Goal: Download file/media

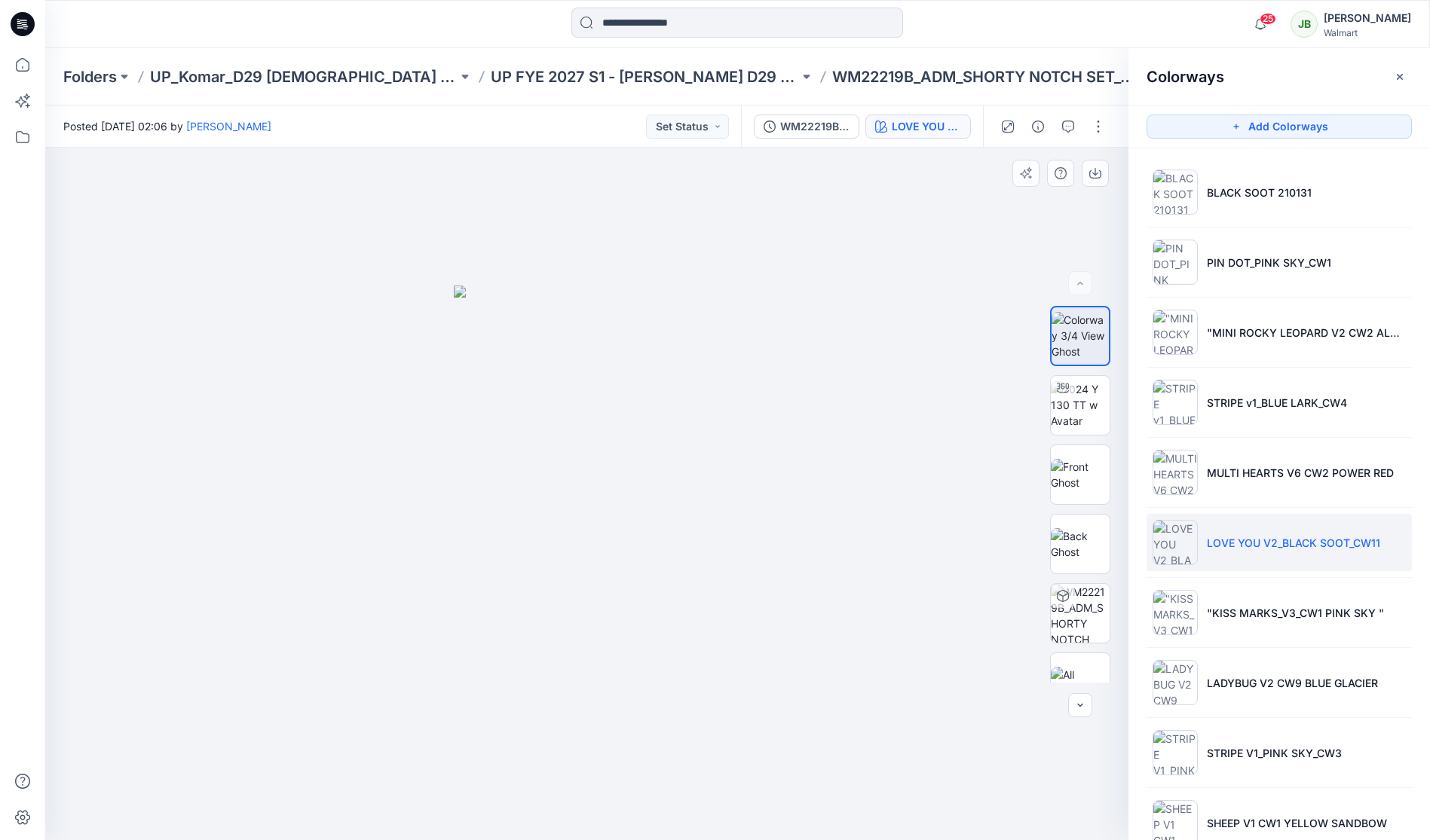
drag, startPoint x: 1116, startPoint y: 345, endPoint x: 1123, endPoint y: 415, distance: 70.3
click at [1122, 425] on div at bounding box center [1081, 494] width 96 height 377
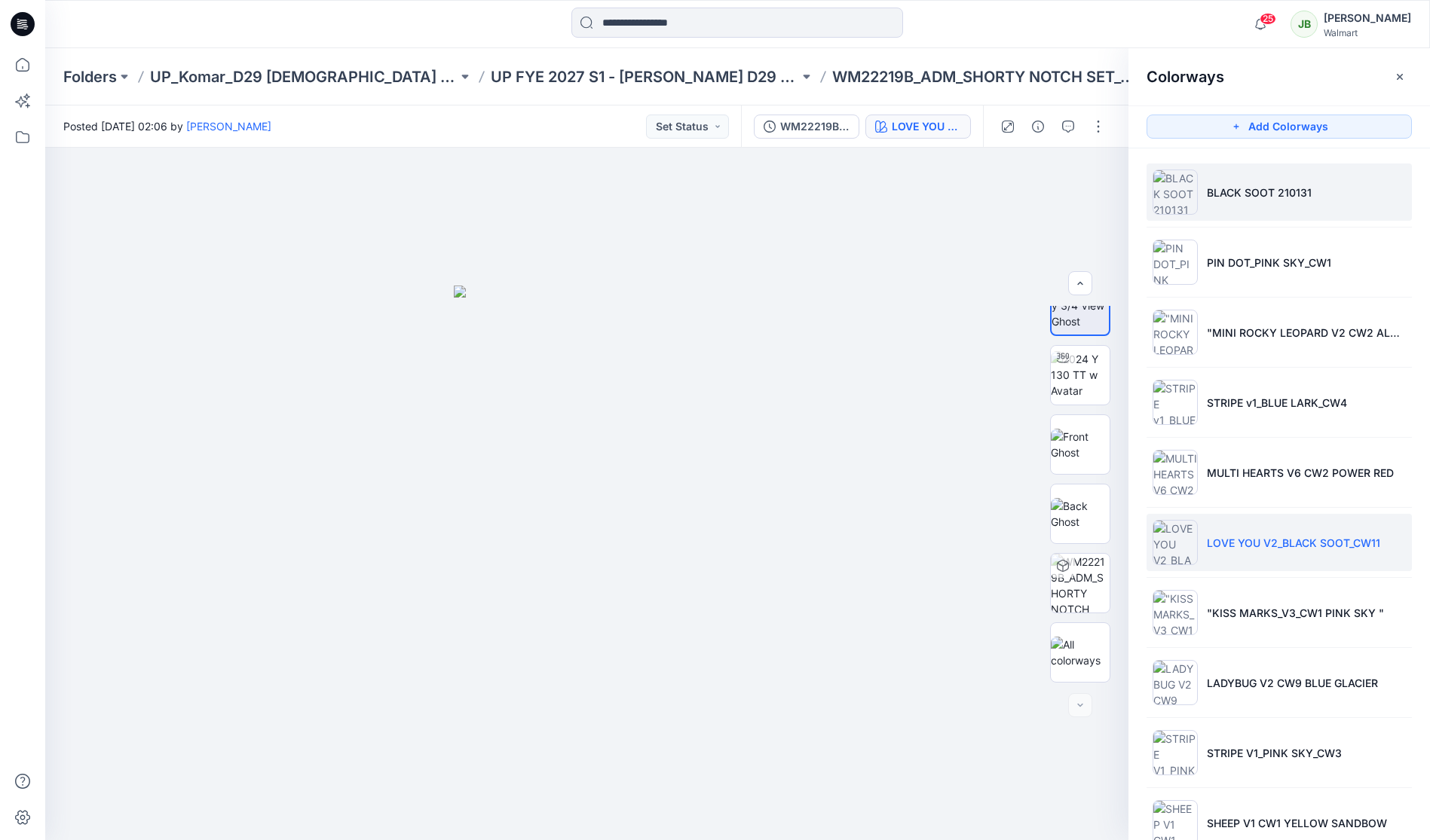
click at [1231, 201] on li "BLACK SOOT 210131" at bounding box center [1279, 192] width 265 height 57
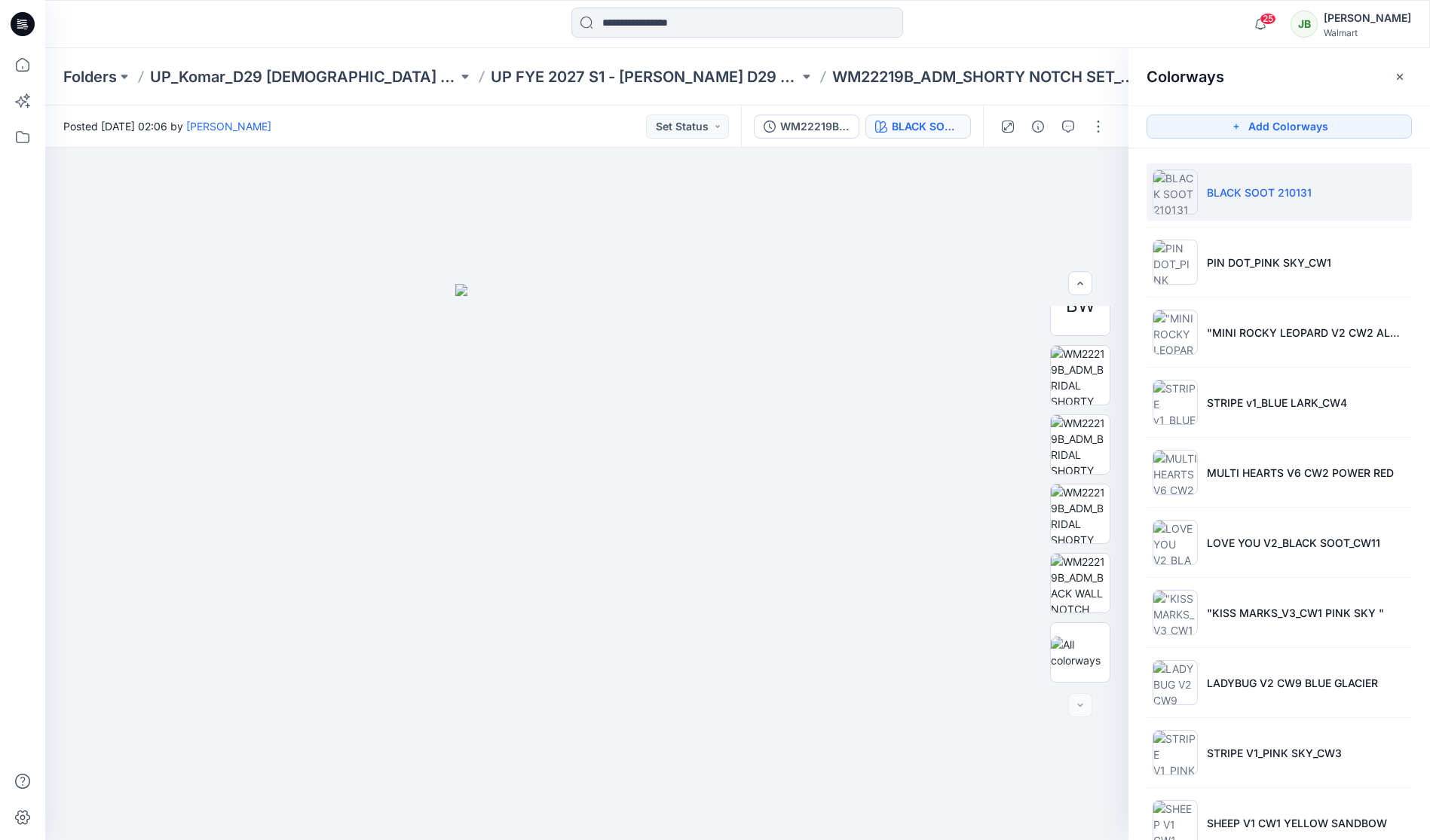
click at [1235, 181] on li "BLACK SOOT 210131" at bounding box center [1279, 192] width 265 height 57
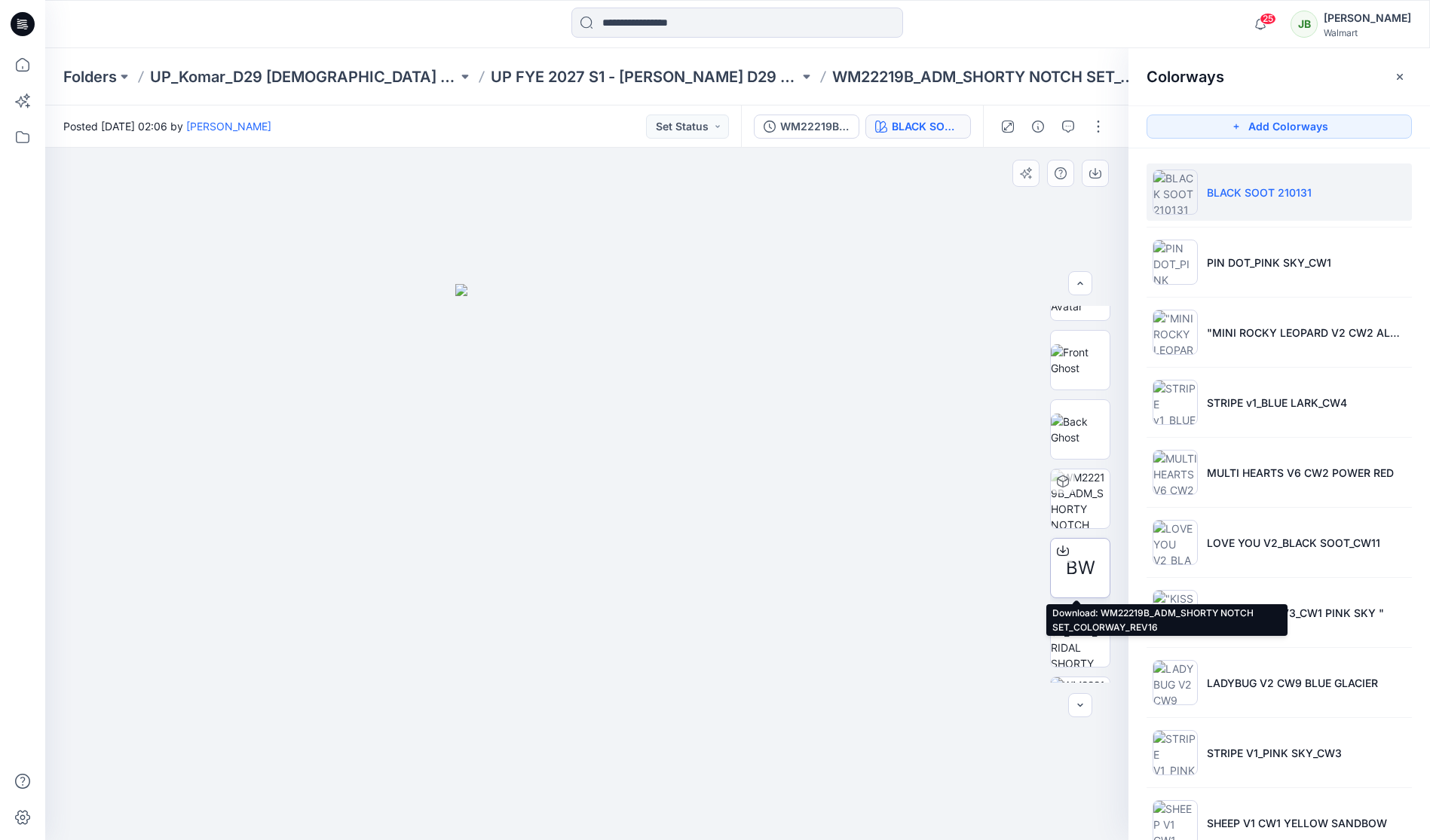
click at [1080, 567] on span "BW" at bounding box center [1081, 569] width 30 height 27
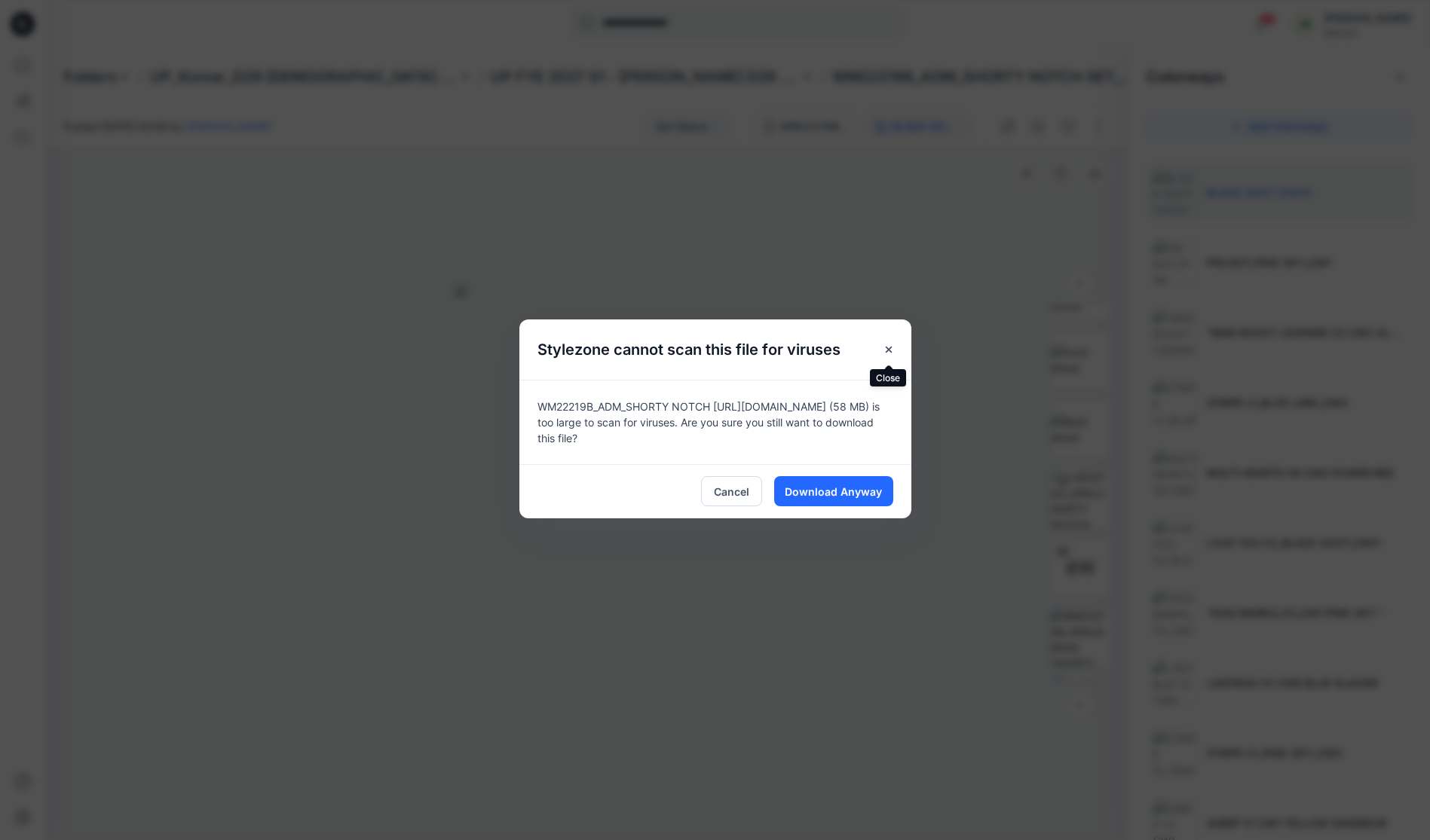
click at [886, 349] on icon "Close" at bounding box center [889, 349] width 12 height 12
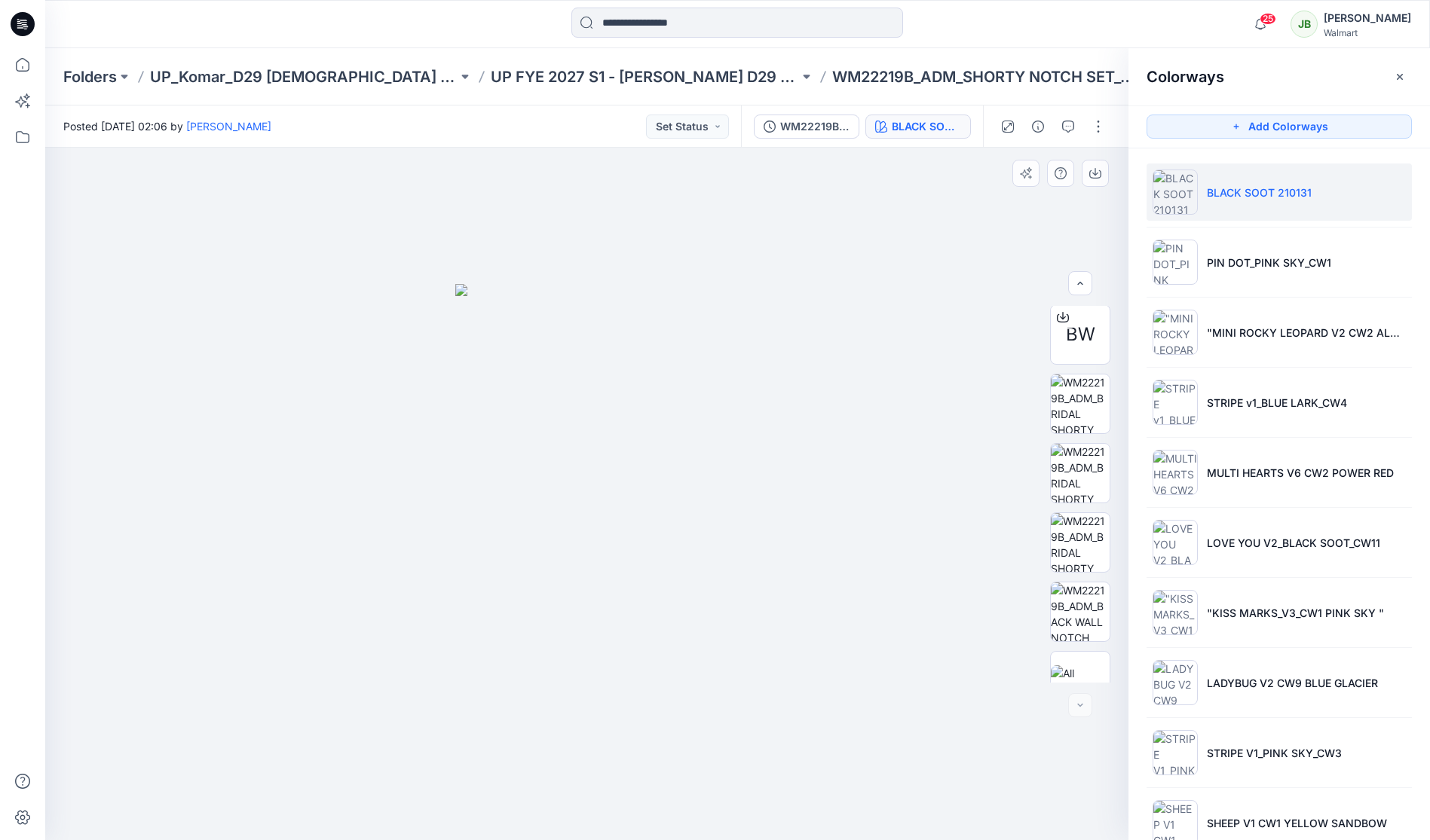
scroll to position [377, 0]
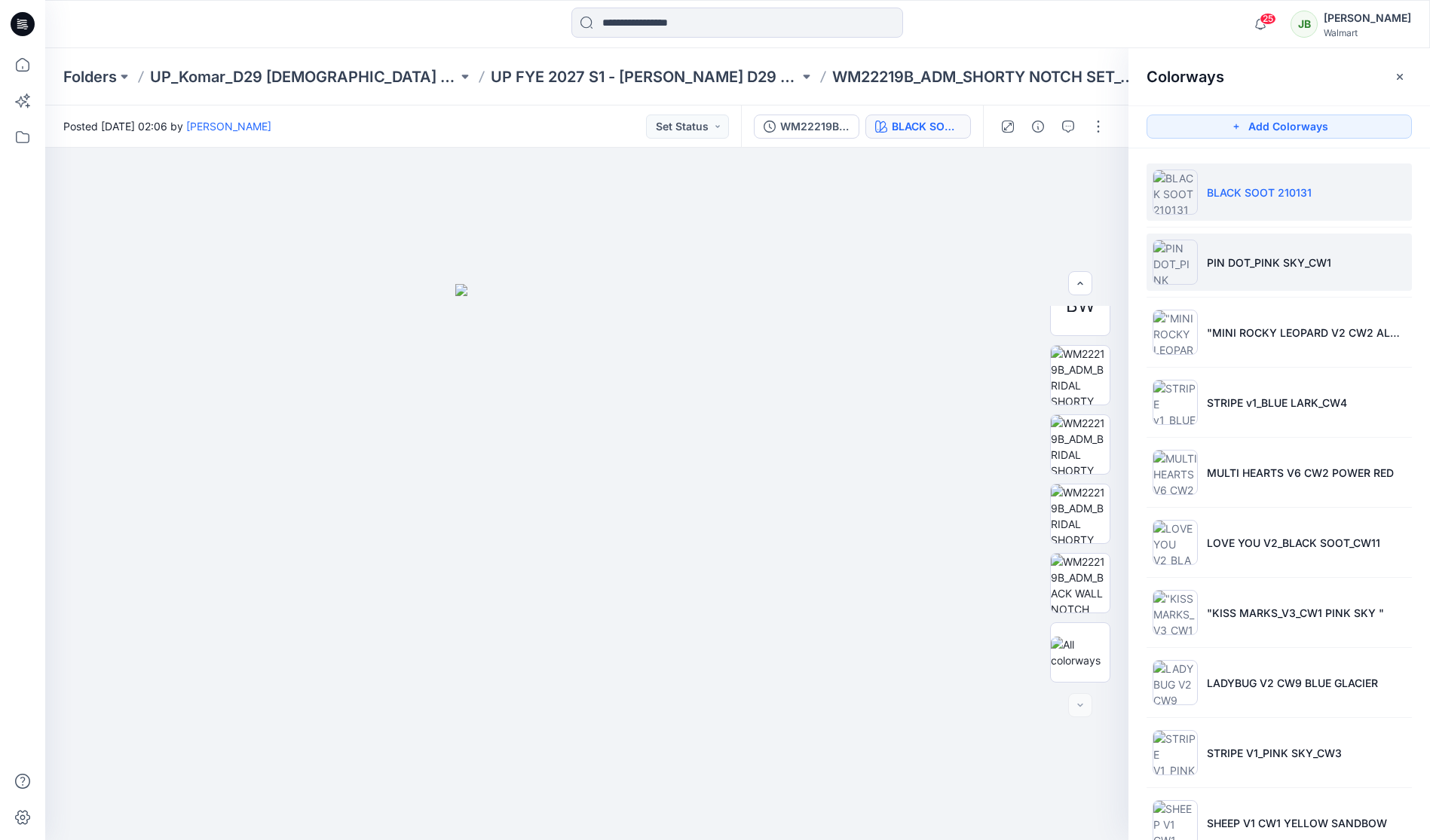
click at [1288, 267] on p "PIN DOT_PINK SKY_CW1" at bounding box center [1269, 263] width 125 height 16
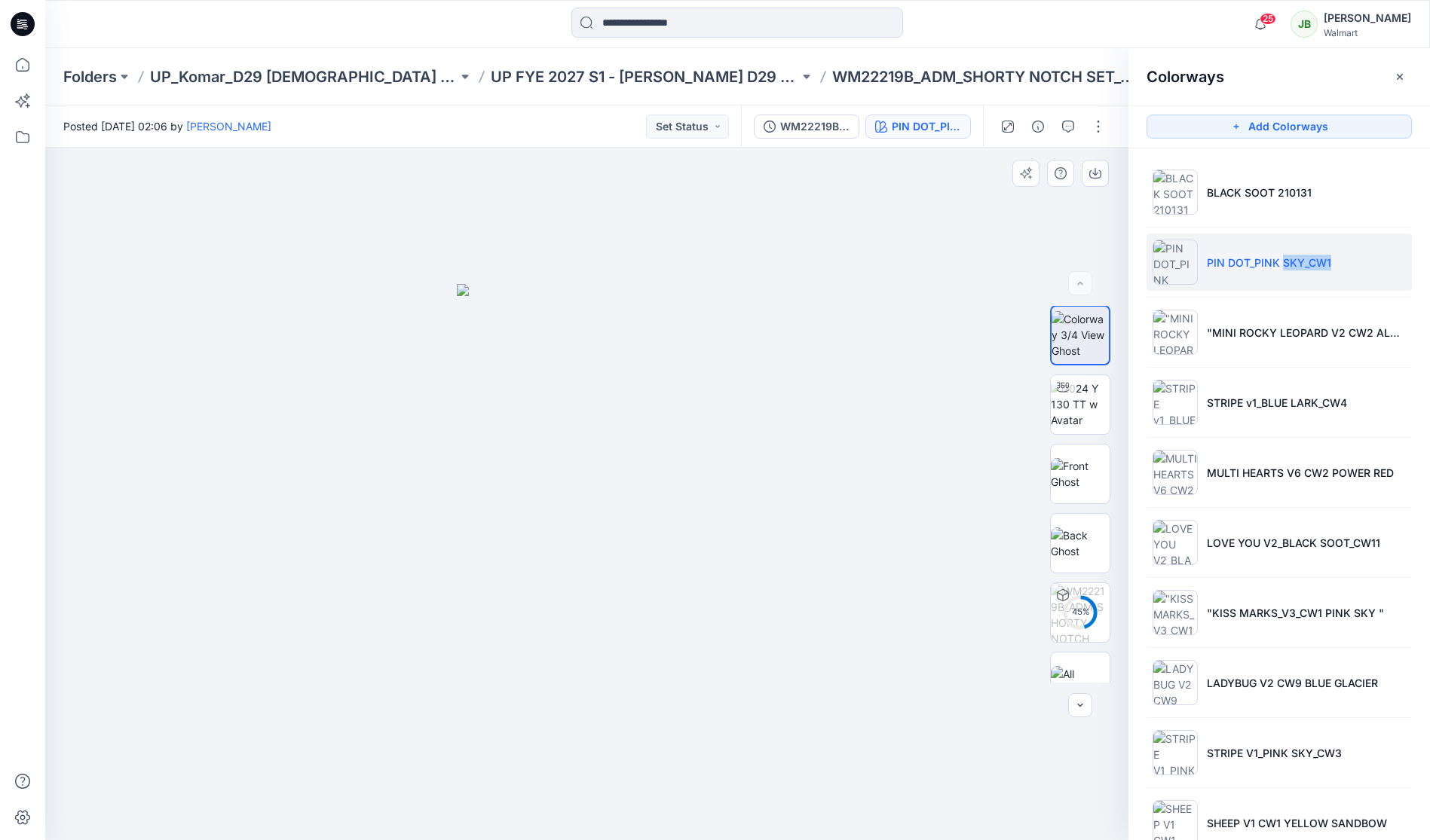
scroll to position [0, 0]
drag, startPoint x: 1113, startPoint y: 383, endPoint x: 1109, endPoint y: 340, distance: 43.2
click at [1117, 316] on div "53 %" at bounding box center [1081, 494] width 96 height 377
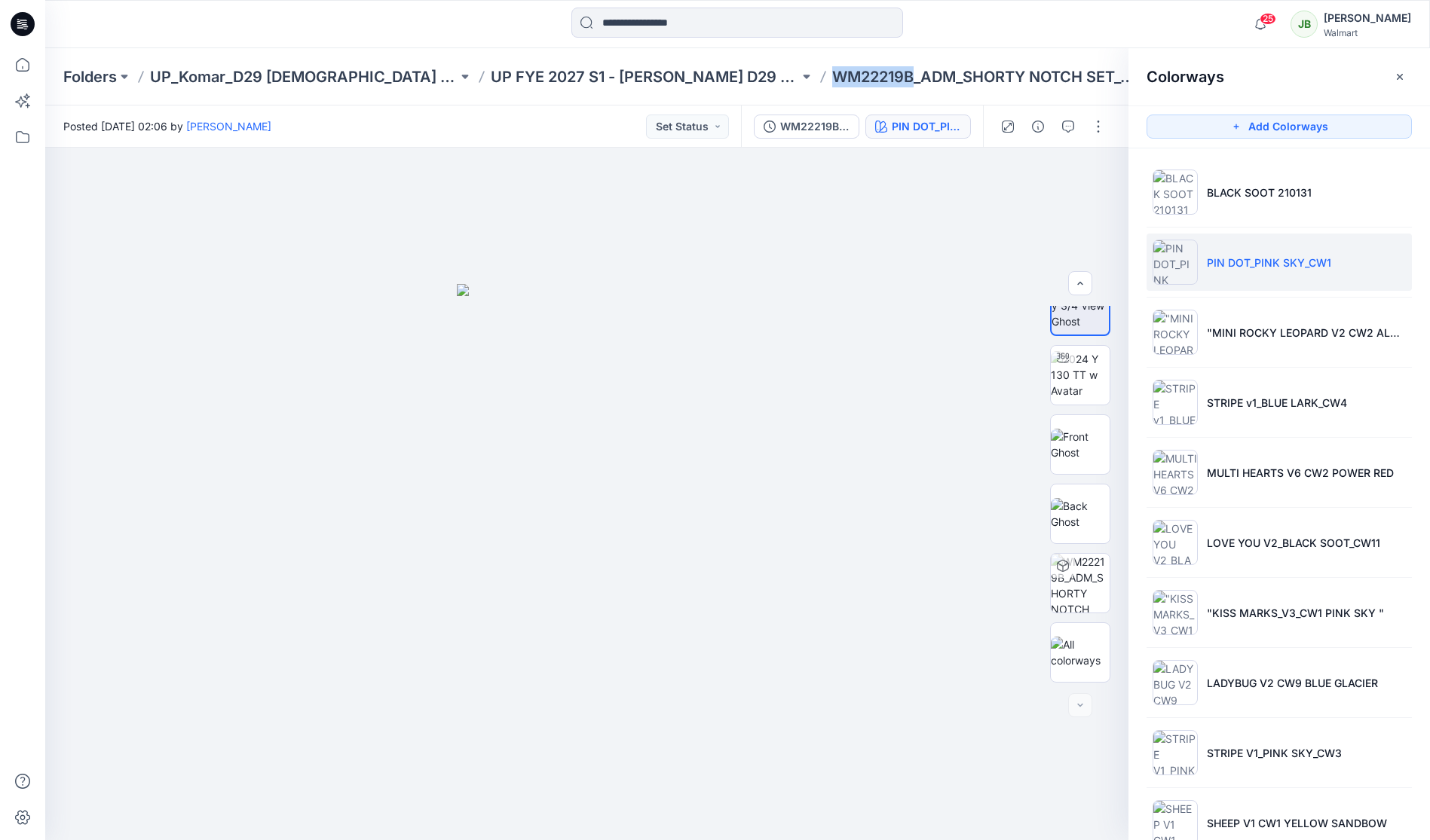
drag, startPoint x: 809, startPoint y: 77, endPoint x: 729, endPoint y: 80, distance: 80.1
click at [733, 80] on div "Folders UP_Komar_D29 Ladies Sleep UP FYE 2027 S1 - Komar D29 Ladies Sleepwear W…" at bounding box center [679, 77] width 1231 height 21
copy p "WM22219B"
click at [1214, 202] on li "BLACK SOOT 210131" at bounding box center [1279, 192] width 265 height 57
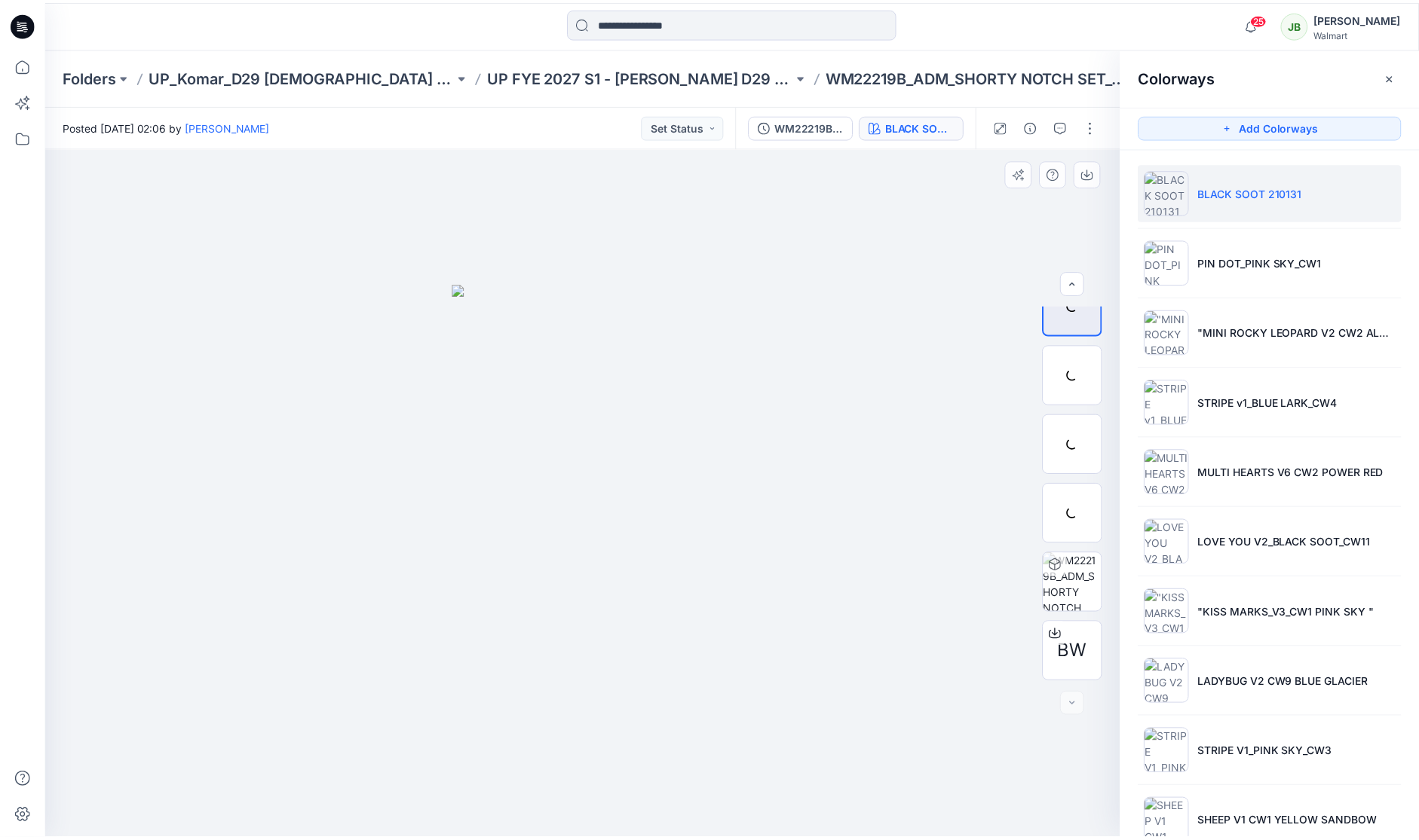
scroll to position [377, 0]
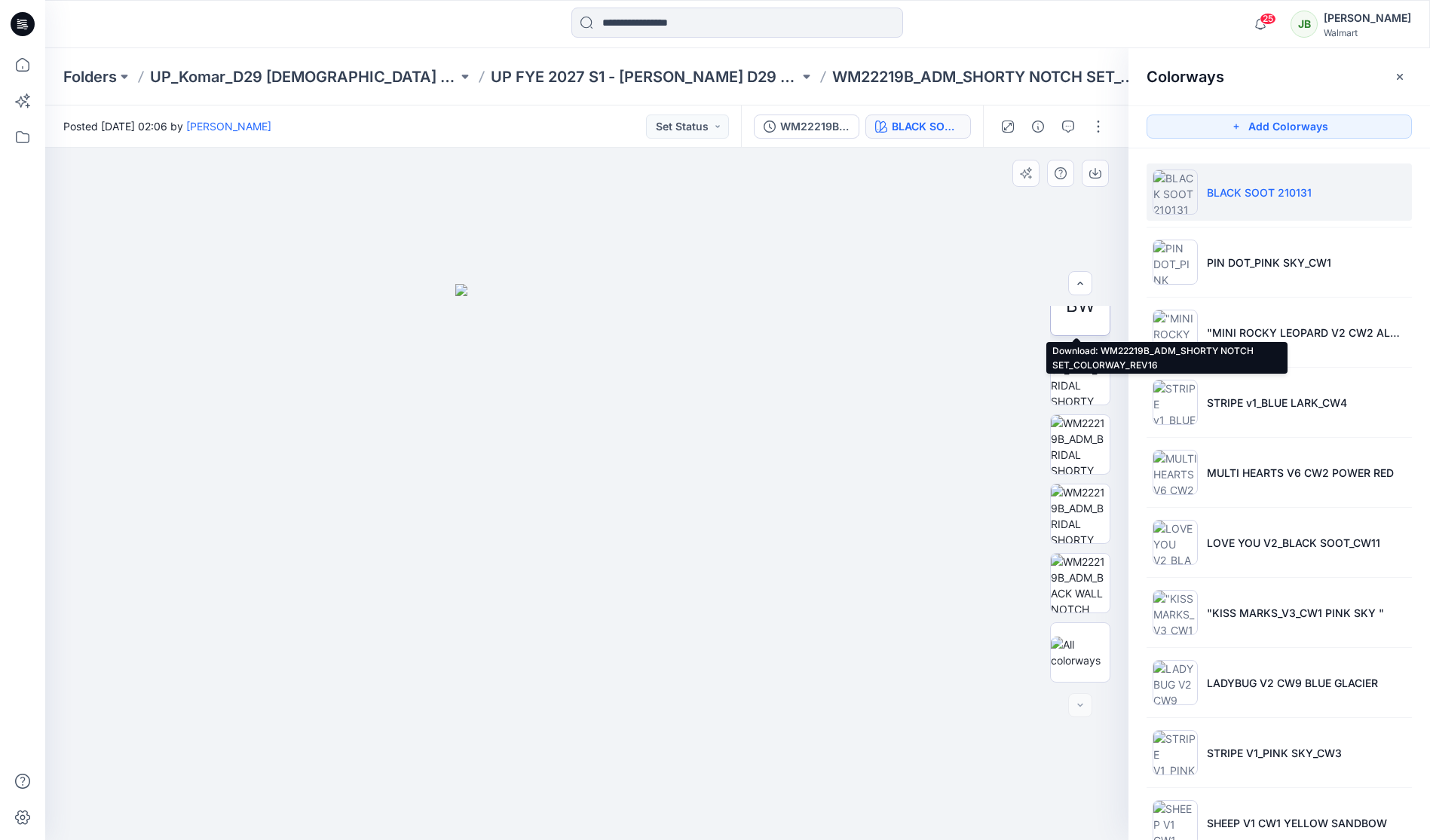
click at [1084, 320] on div "BW" at bounding box center [1080, 305] width 60 height 60
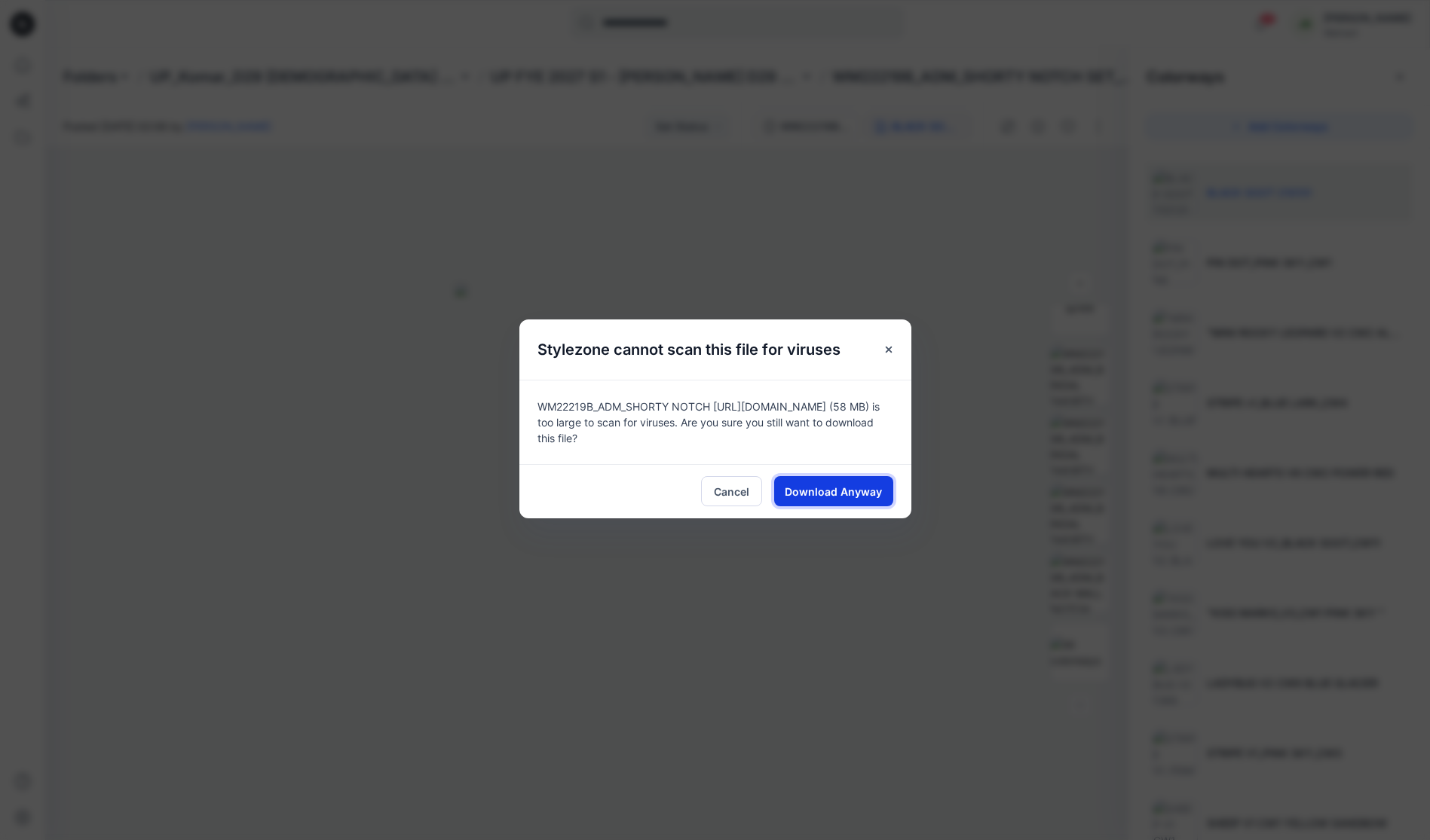
click at [853, 490] on span "Download Anyway" at bounding box center [833, 491] width 97 height 16
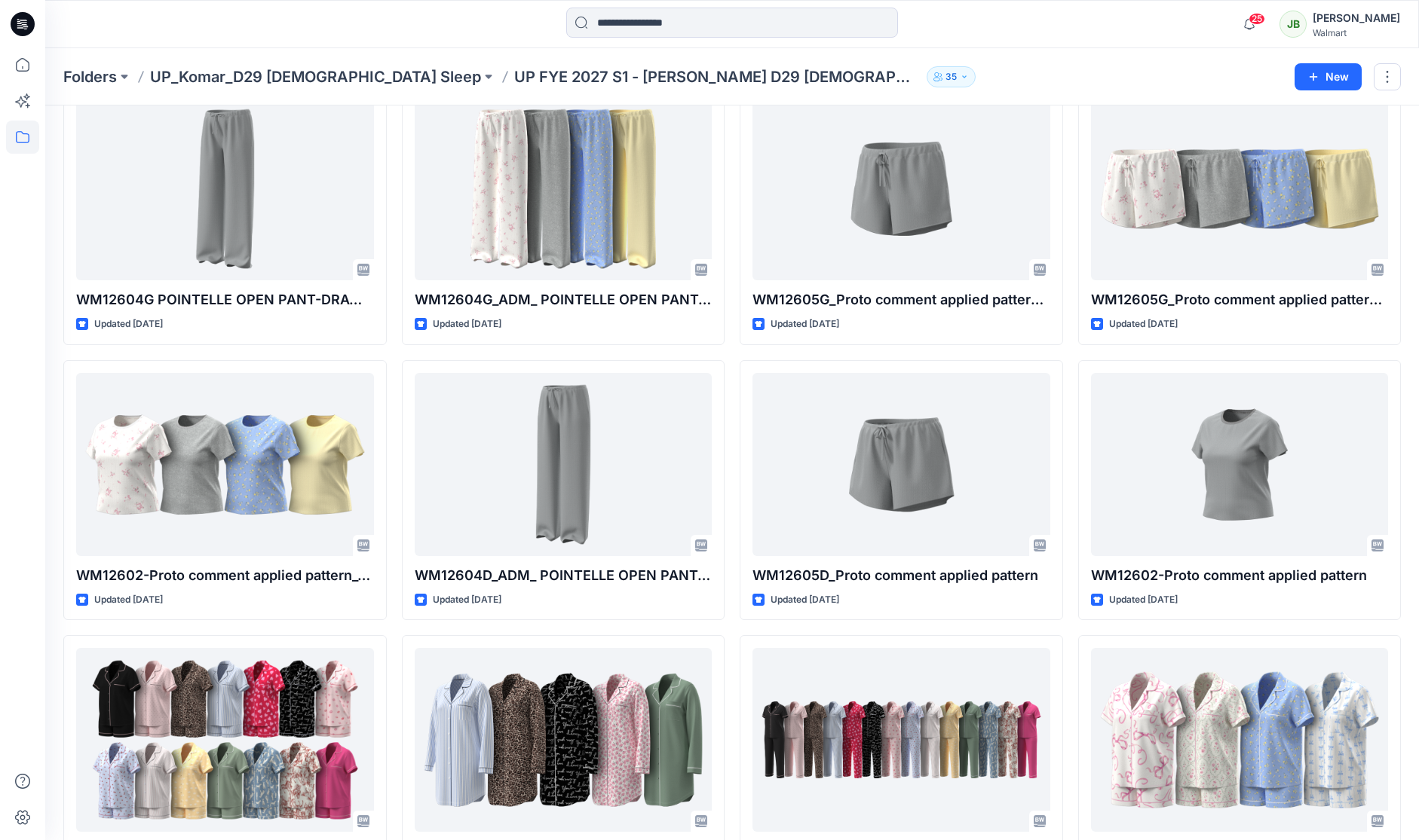
scroll to position [213, 0]
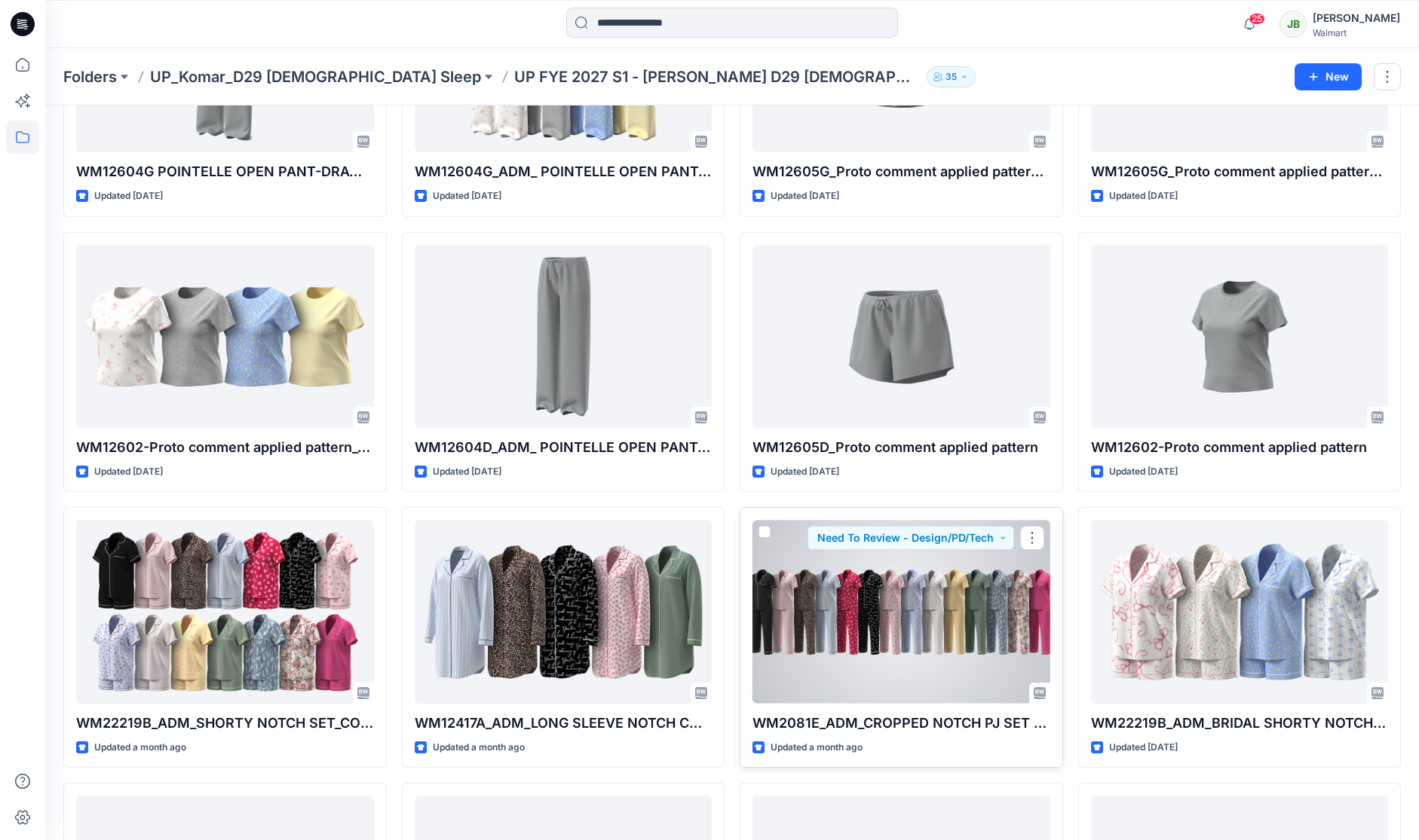
click at [896, 589] on div at bounding box center [902, 612] width 298 height 183
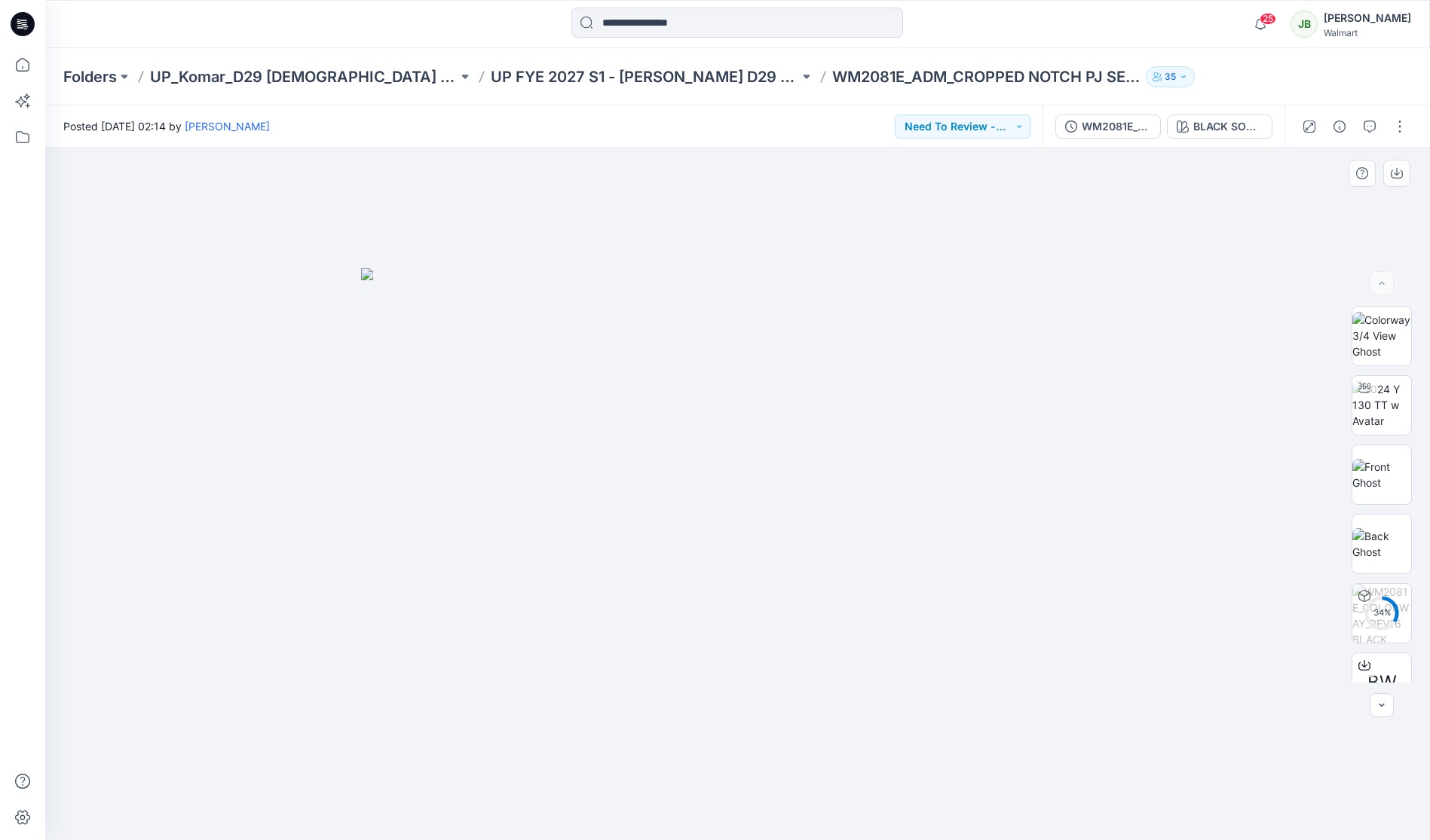
drag, startPoint x: 1416, startPoint y: 582, endPoint x: 1413, endPoint y: 606, distance: 24.2
click at [1410, 615] on div "34 % BW" at bounding box center [1382, 494] width 96 height 377
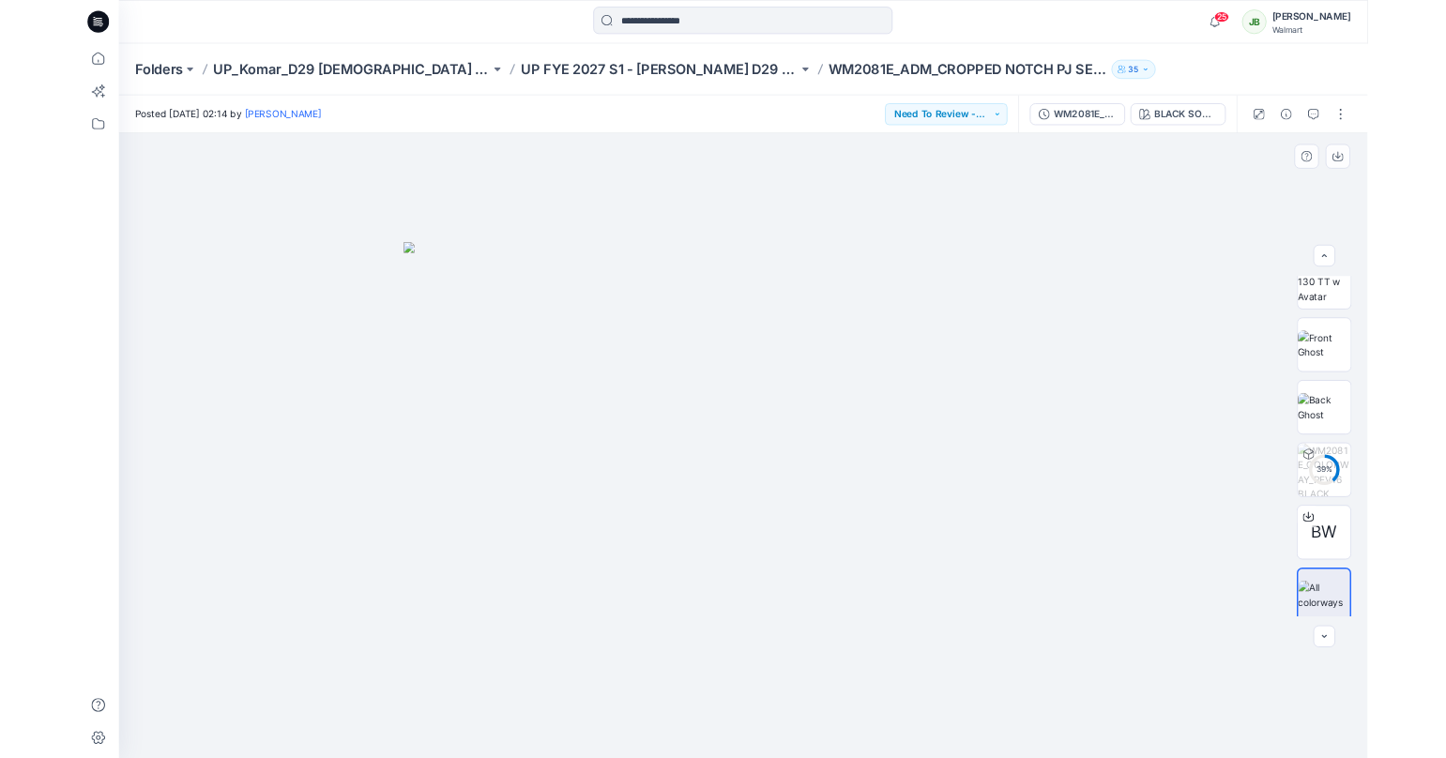
scroll to position [124, 0]
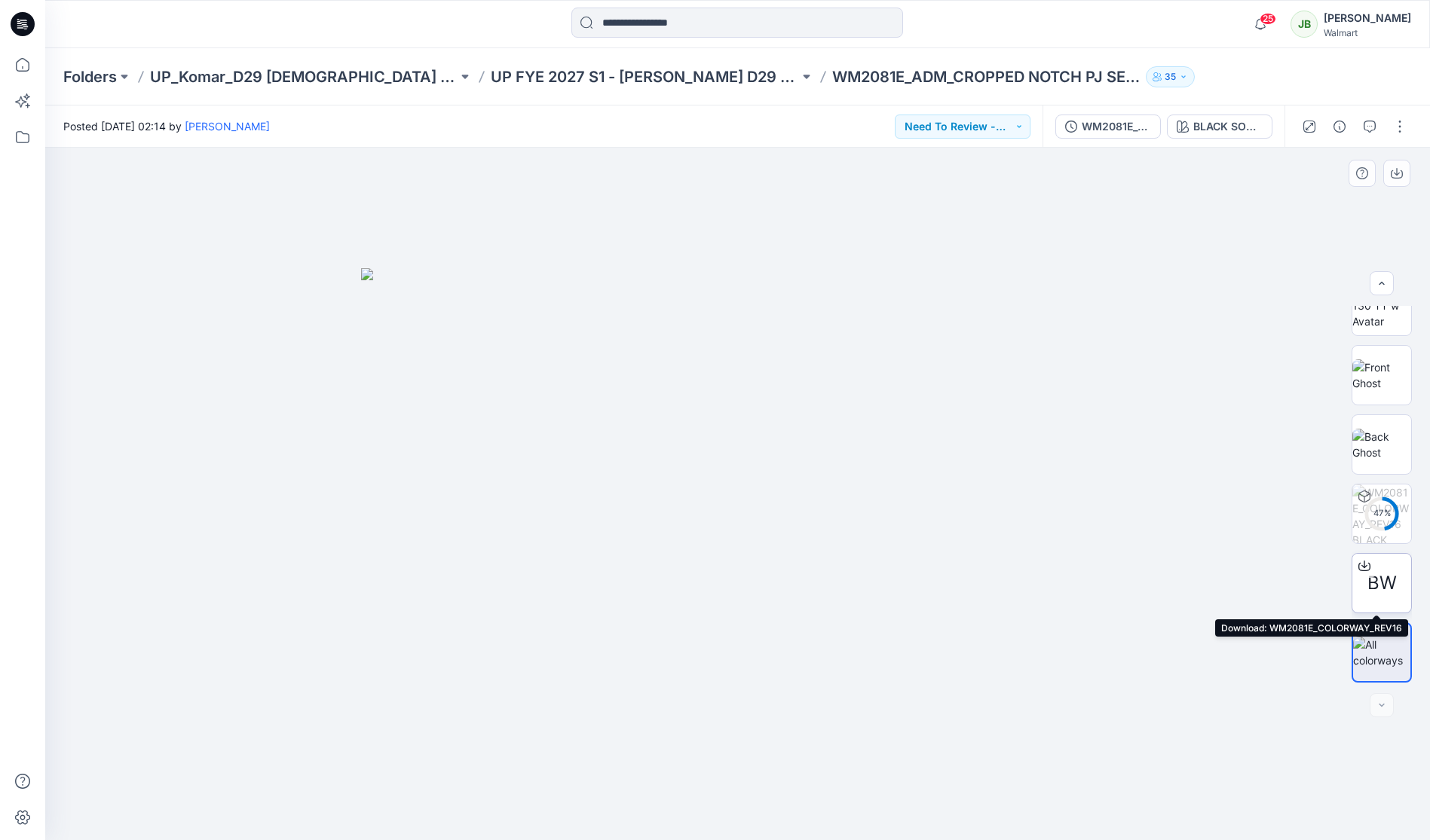
click at [1387, 597] on div "BW" at bounding box center [1382, 583] width 60 height 60
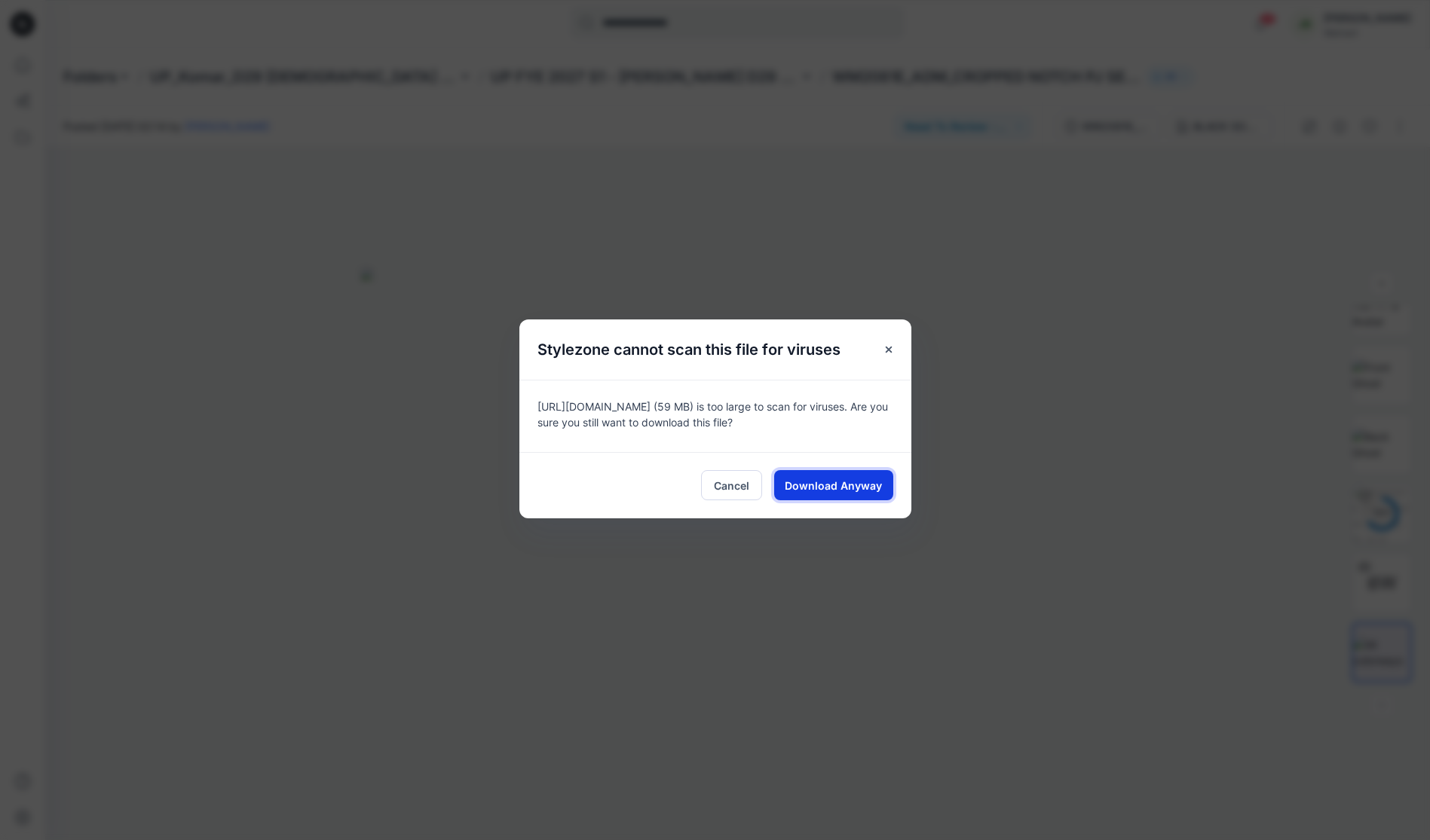
click at [846, 476] on button "Download Anyway" at bounding box center [834, 486] width 119 height 31
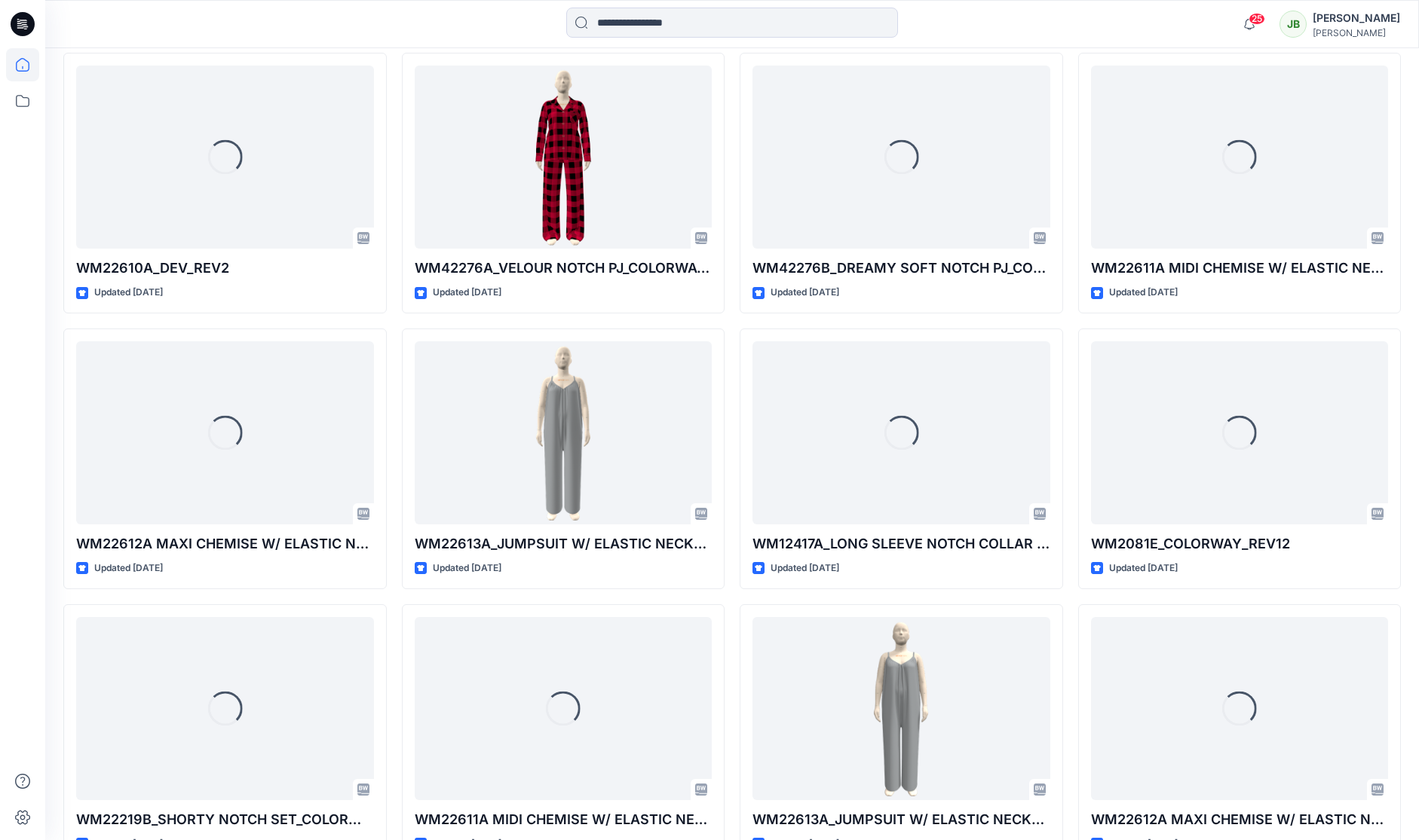
scroll to position [15444, 0]
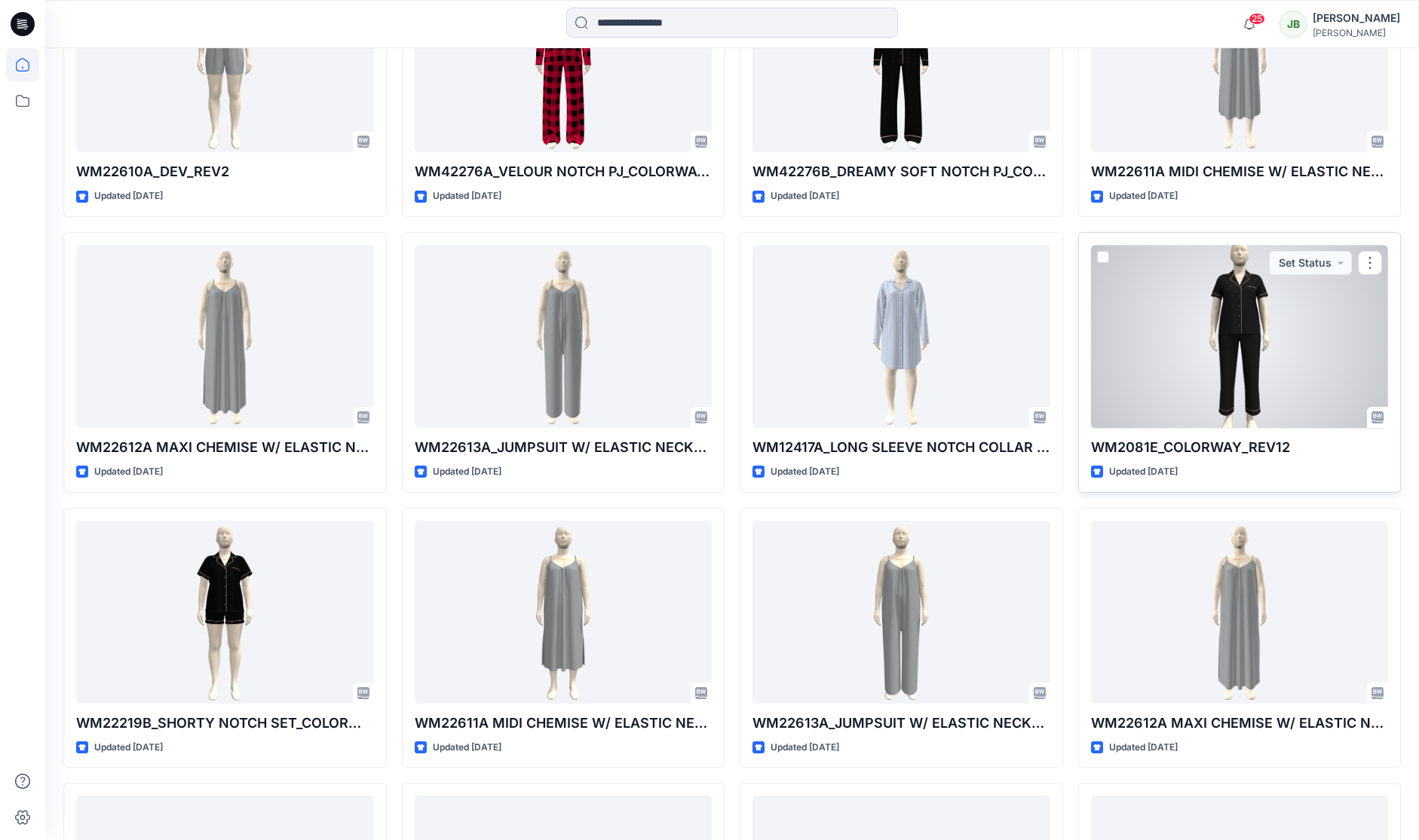
click at [1346, 377] on div at bounding box center [1240, 336] width 298 height 183
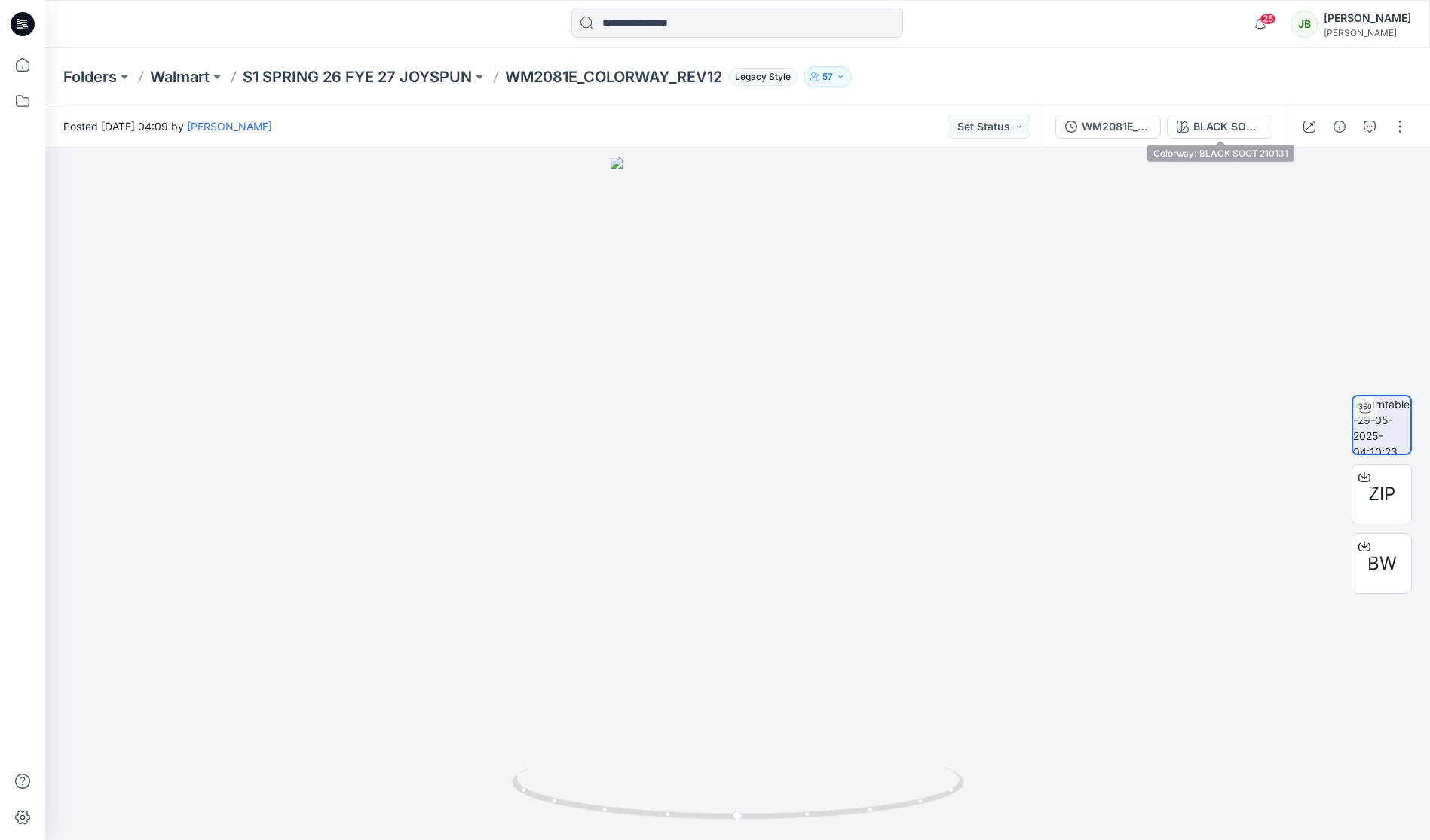
click at [1231, 128] on div "BLACK SOOT 210131" at bounding box center [1228, 126] width 69 height 17
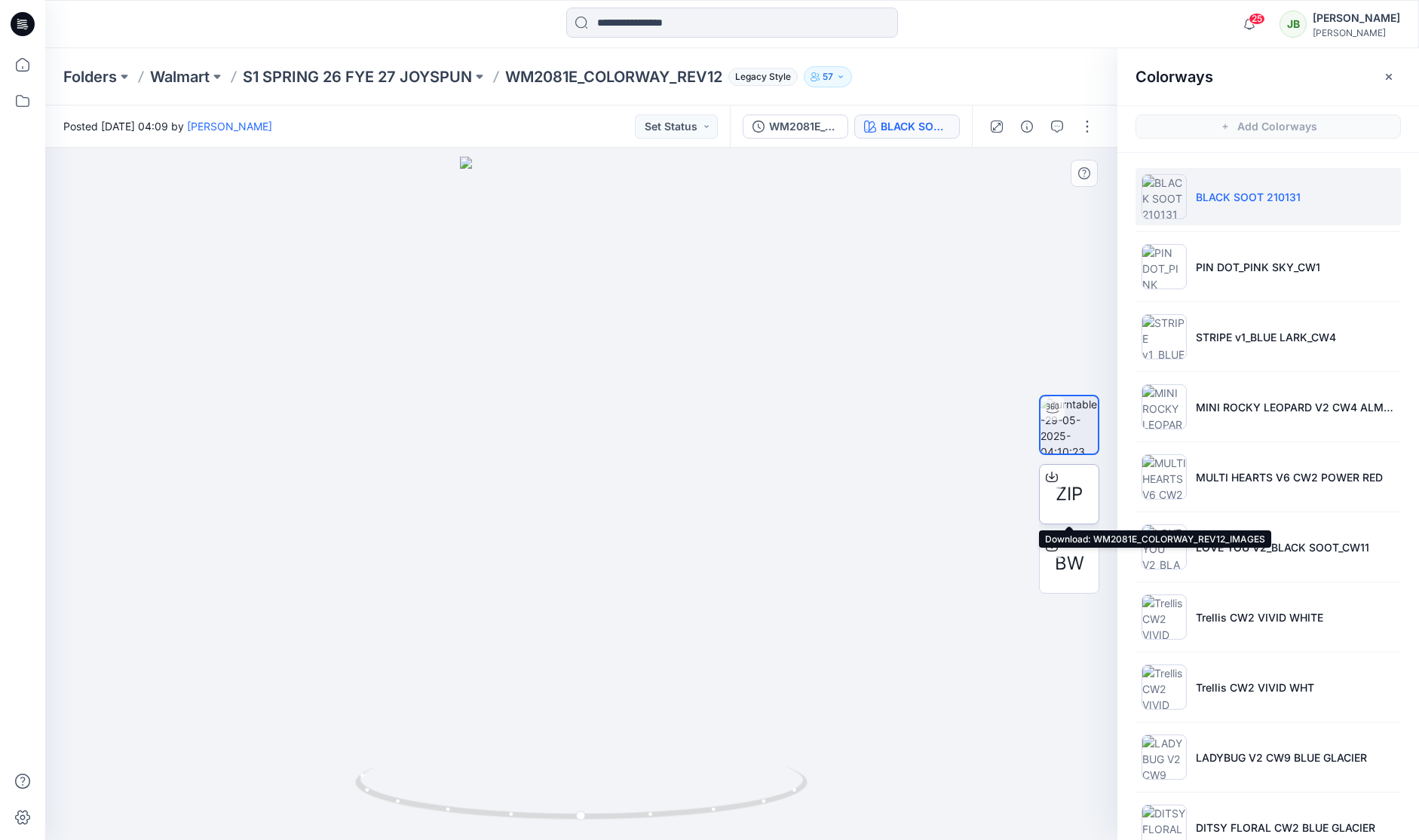
click at [1073, 488] on span "ZIP" at bounding box center [1069, 495] width 27 height 27
click at [1054, 472] on div at bounding box center [1052, 477] width 24 height 24
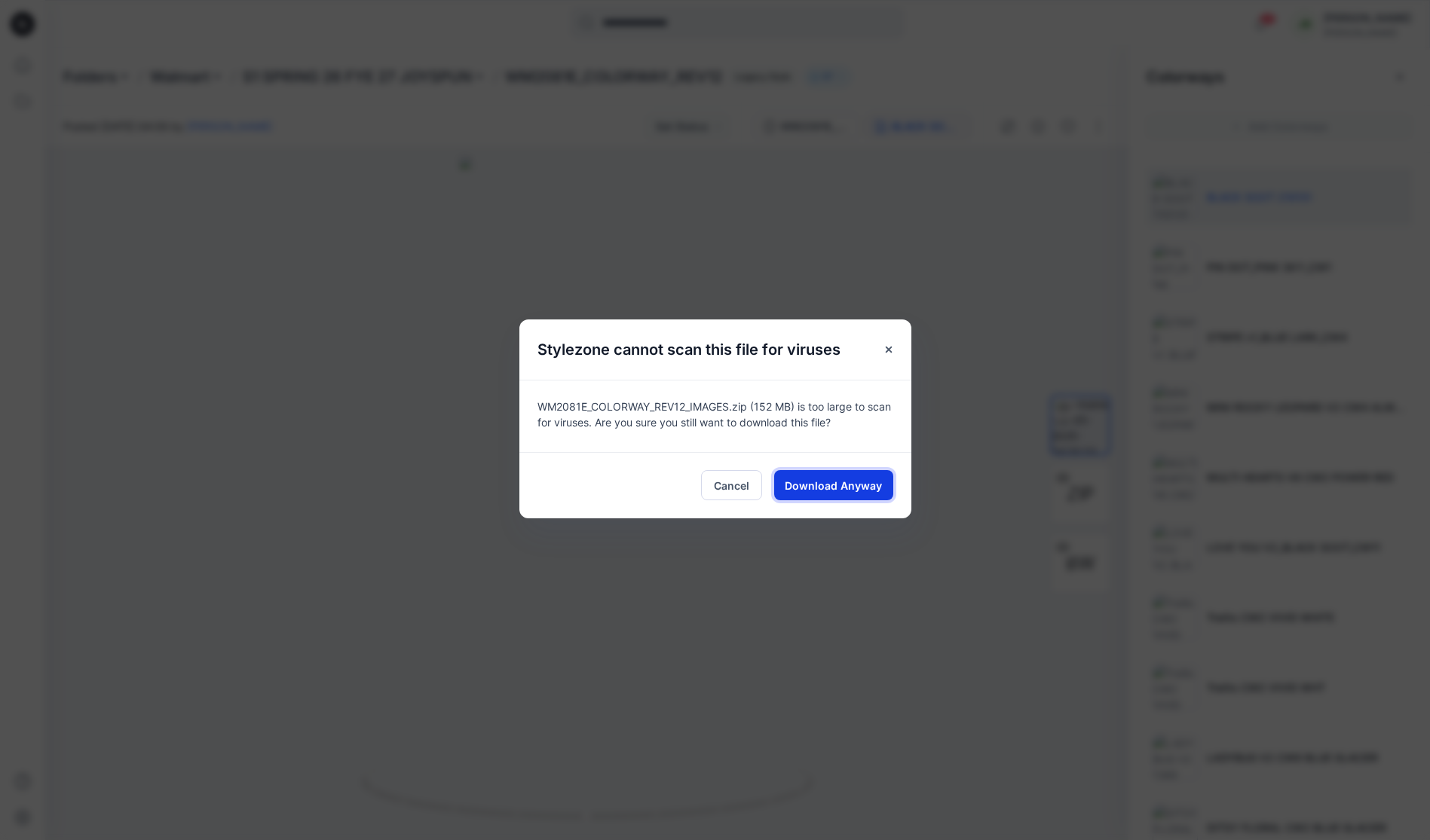
click at [845, 484] on span "Download Anyway" at bounding box center [833, 486] width 97 height 16
click at [0, 0] on div "25 Notifications [PERSON_NAME] shared WM2081E_Proto comment applied pattern_Col…" at bounding box center [715, 420] width 1430 height 840
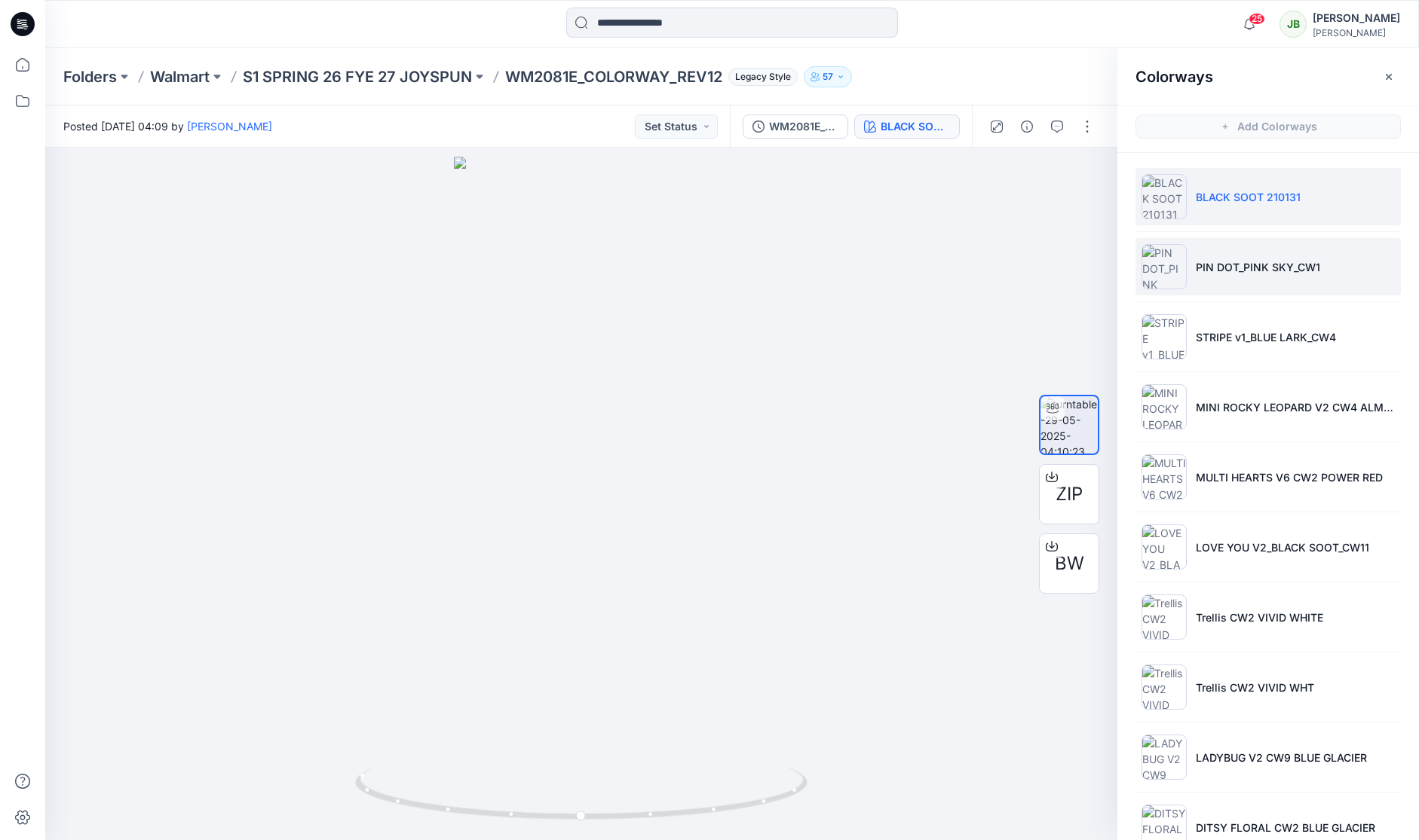
click at [1247, 257] on li "PIN DOT_PINK SKY_CW1" at bounding box center [1268, 267] width 265 height 57
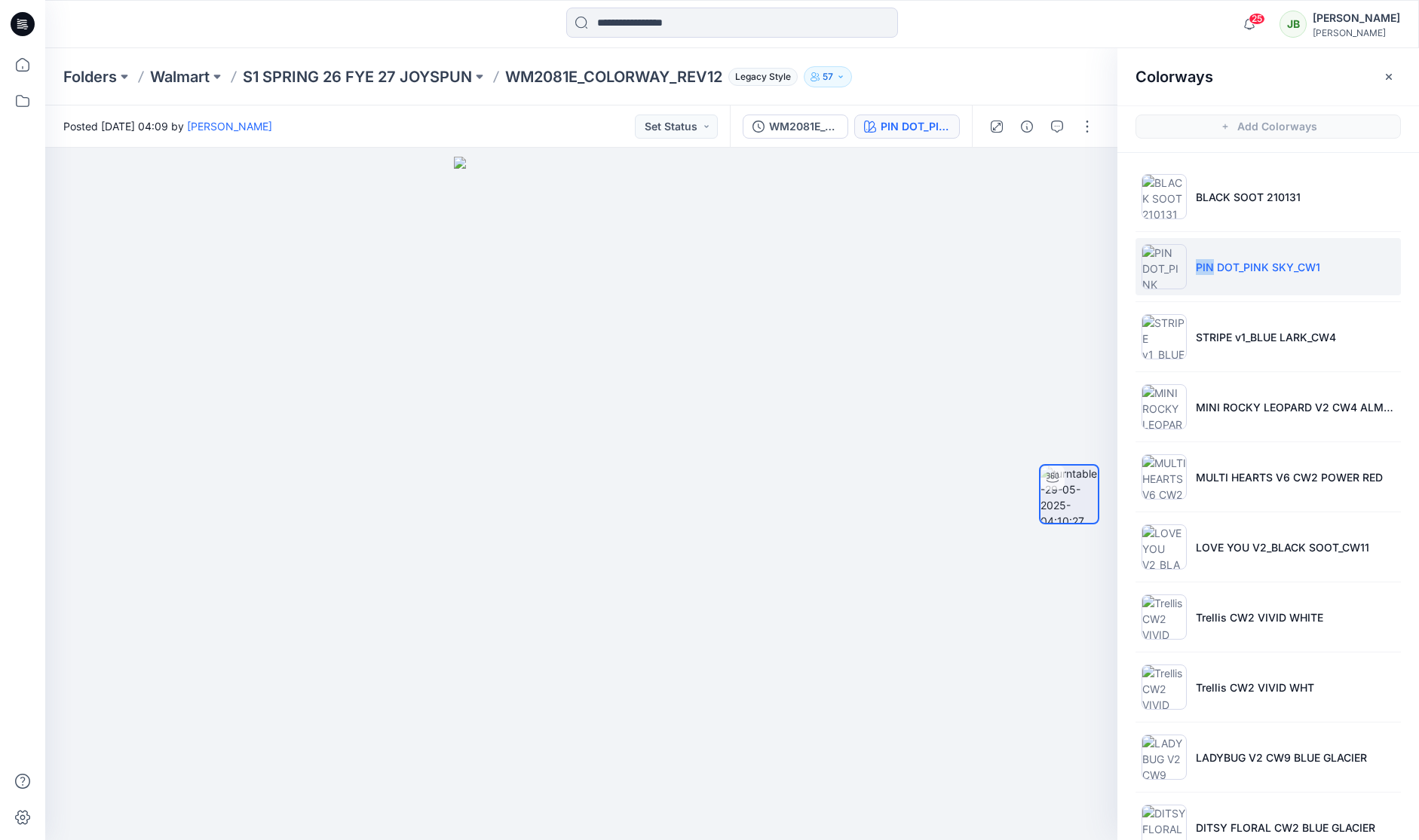
click at [1227, 266] on p "PIN DOT_PINK SKY_CW1" at bounding box center [1257, 267] width 125 height 16
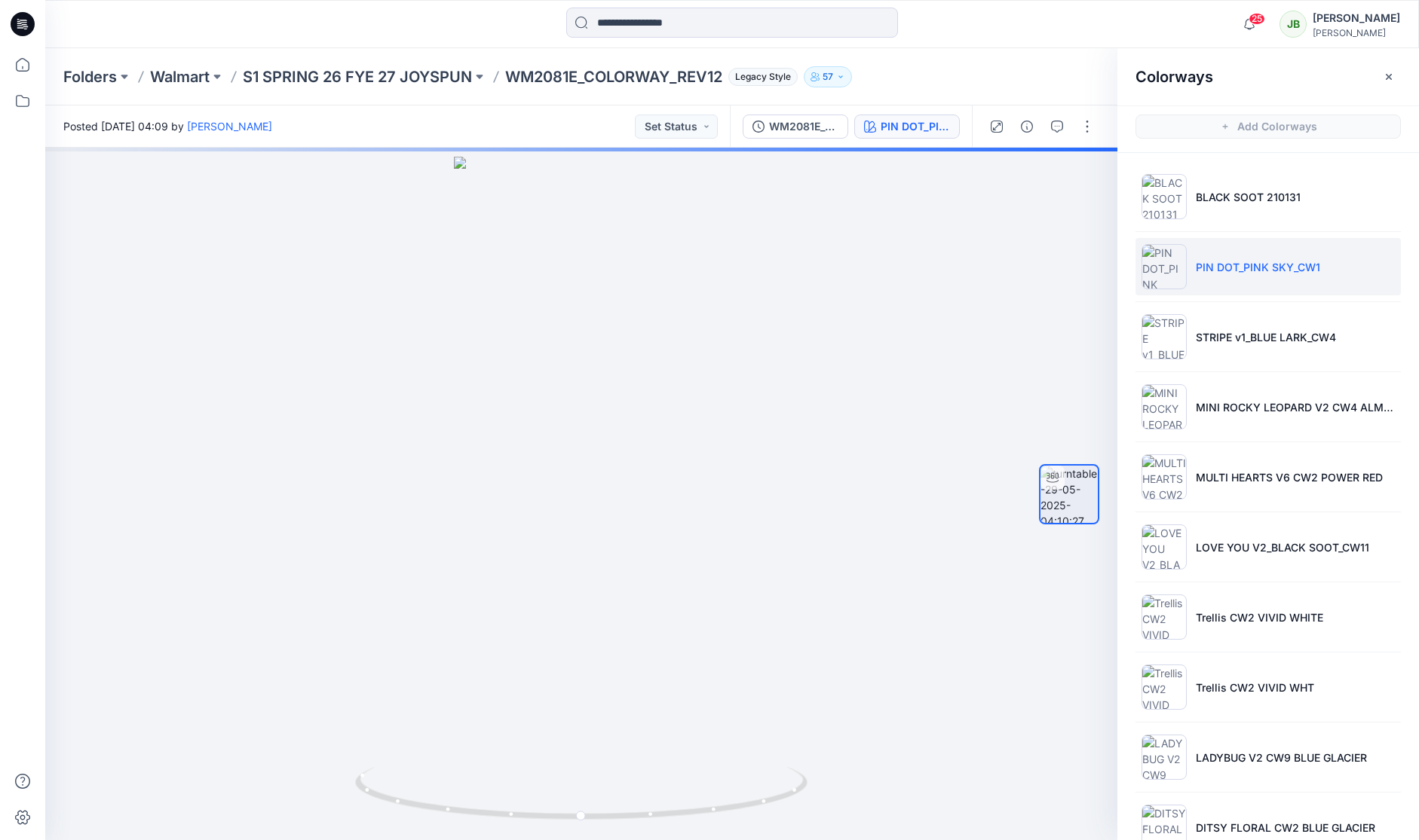
click at [1162, 271] on img at bounding box center [1164, 267] width 45 height 45
click at [1173, 194] on img at bounding box center [1164, 197] width 45 height 45
click at [1166, 341] on img at bounding box center [1164, 336] width 45 height 45
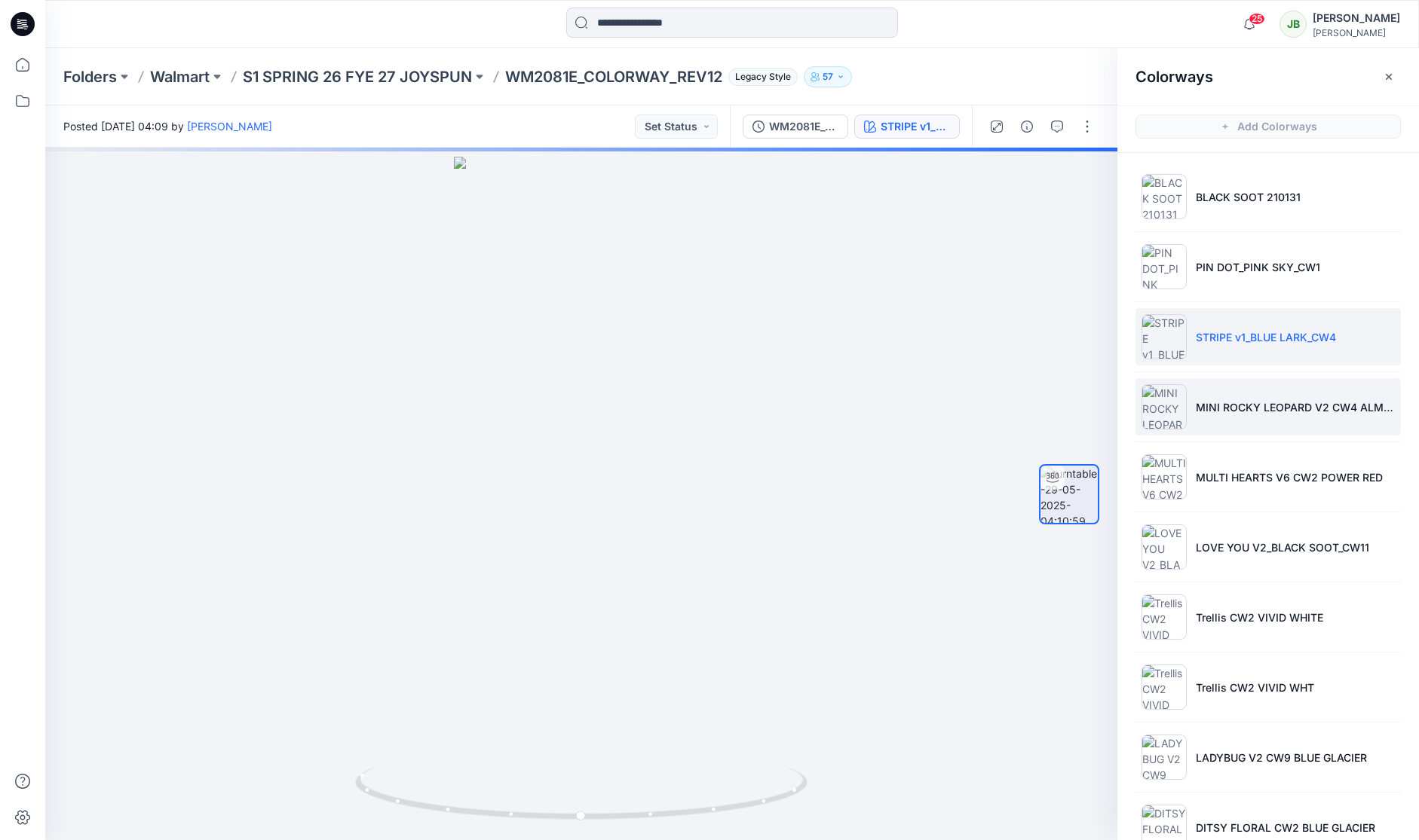
click at [1156, 408] on img at bounding box center [1164, 407] width 45 height 45
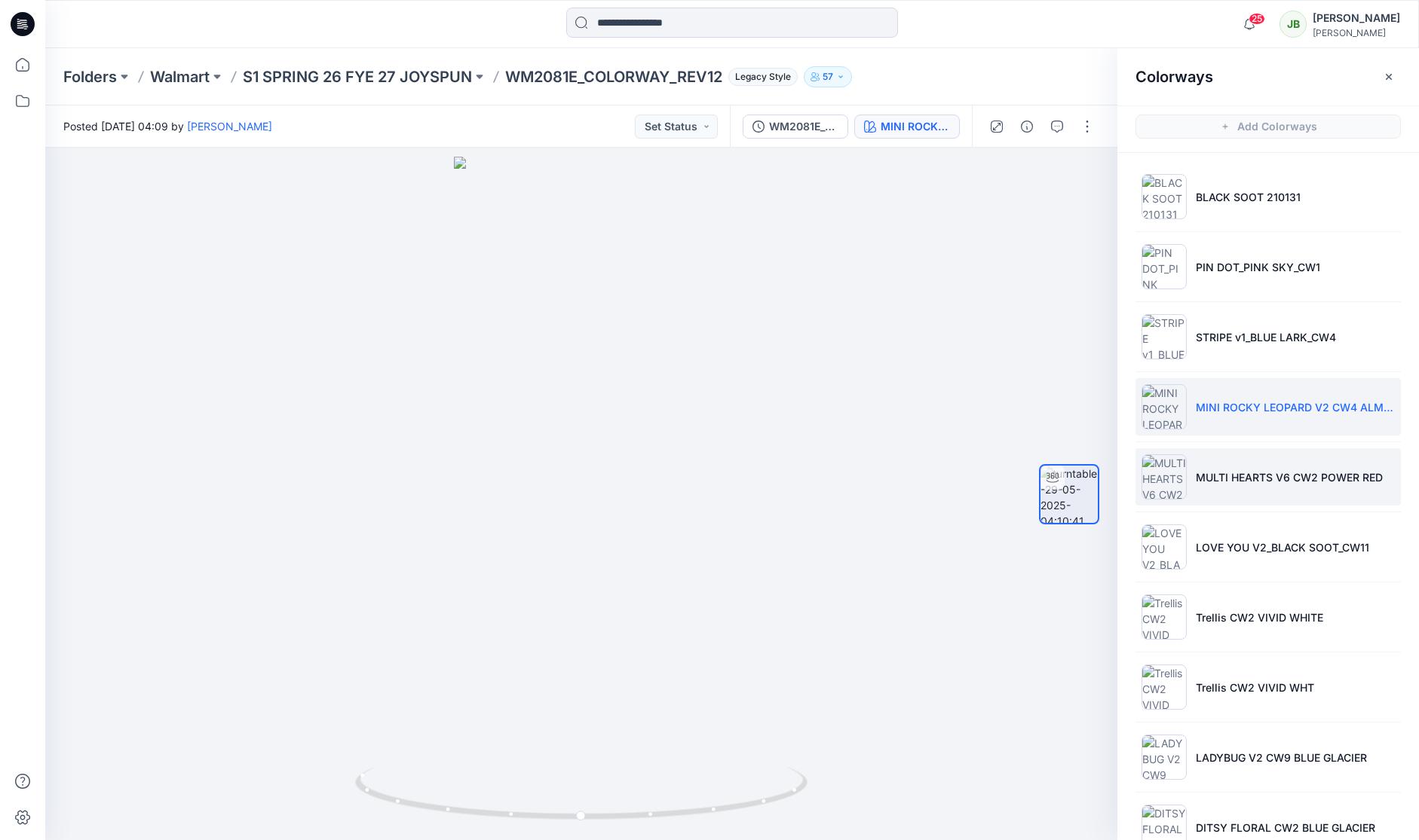
click at [1204, 483] on p "MULTI HEARTS V6 CW2 POWER RED" at bounding box center [1289, 478] width 187 height 16
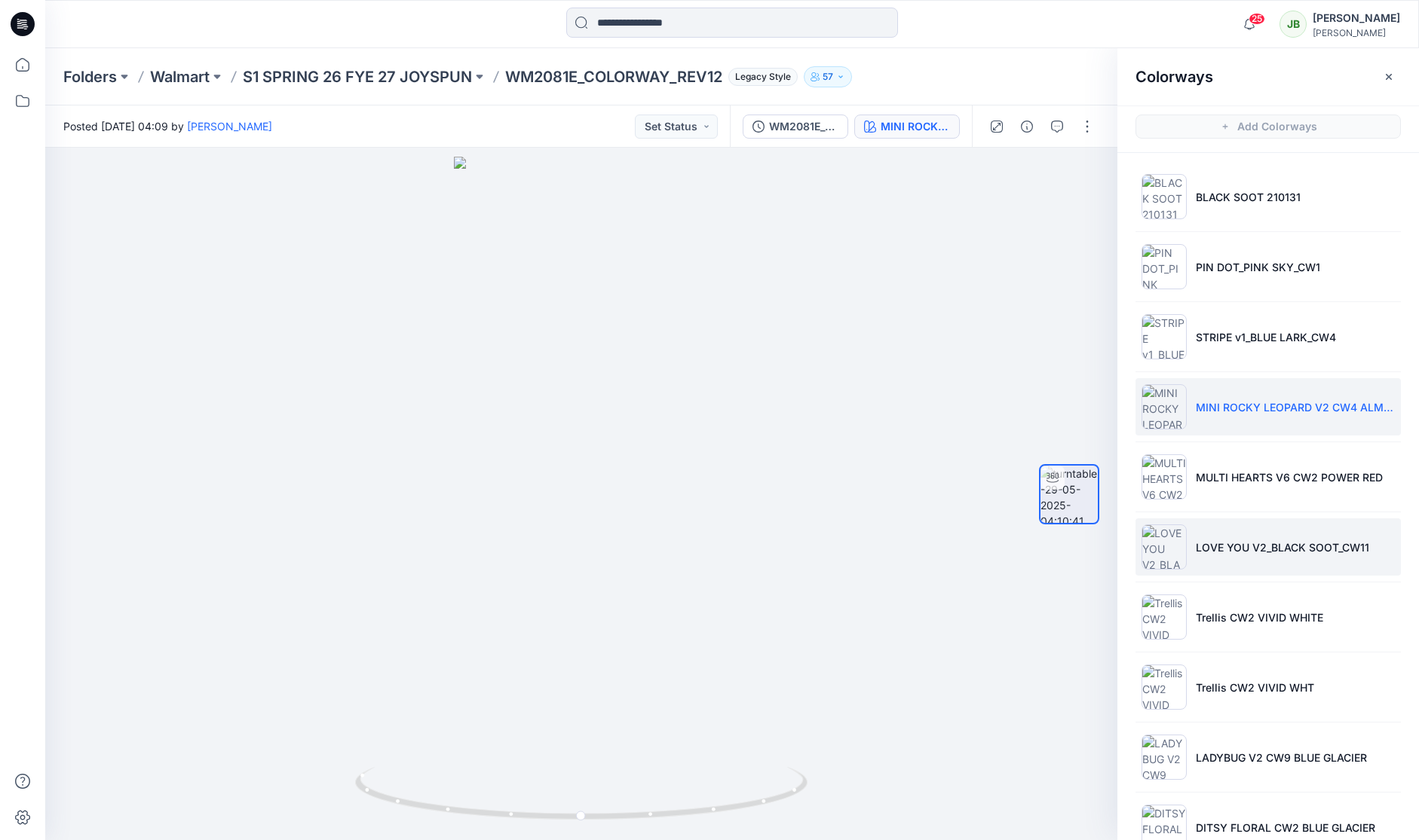
click at [1151, 547] on img at bounding box center [1164, 547] width 45 height 45
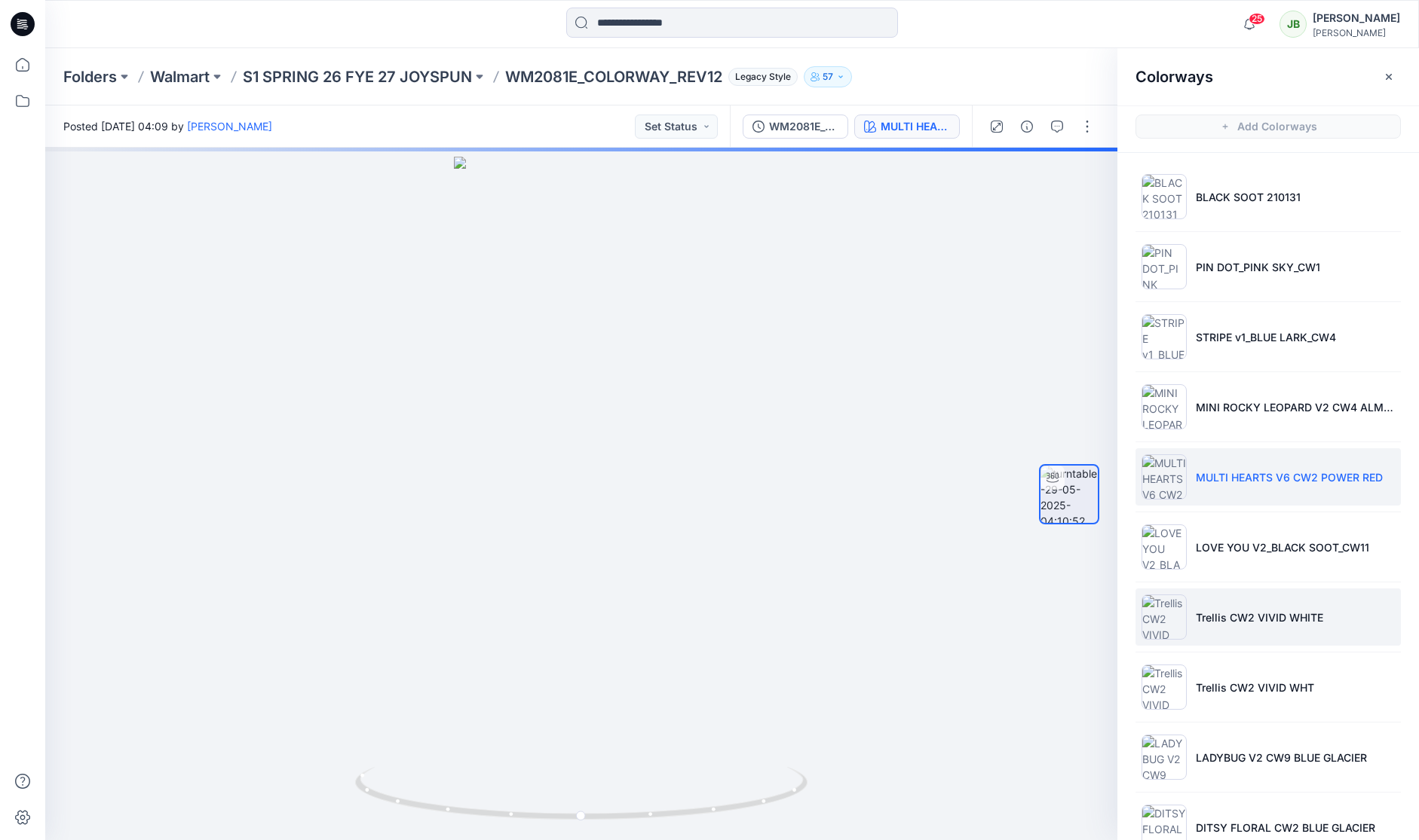
click at [1174, 612] on img at bounding box center [1164, 617] width 45 height 45
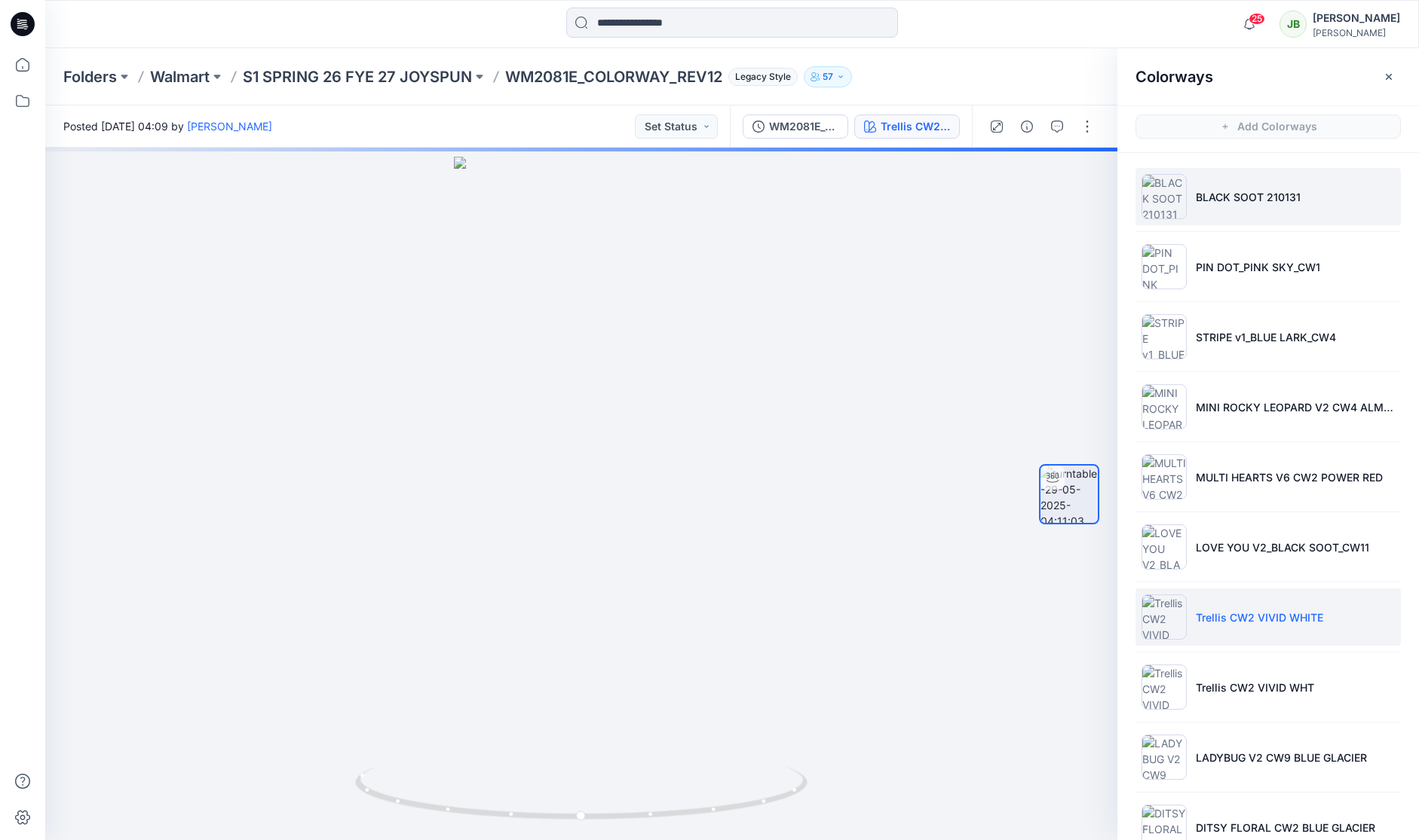
click at [1163, 201] on img at bounding box center [1164, 197] width 45 height 45
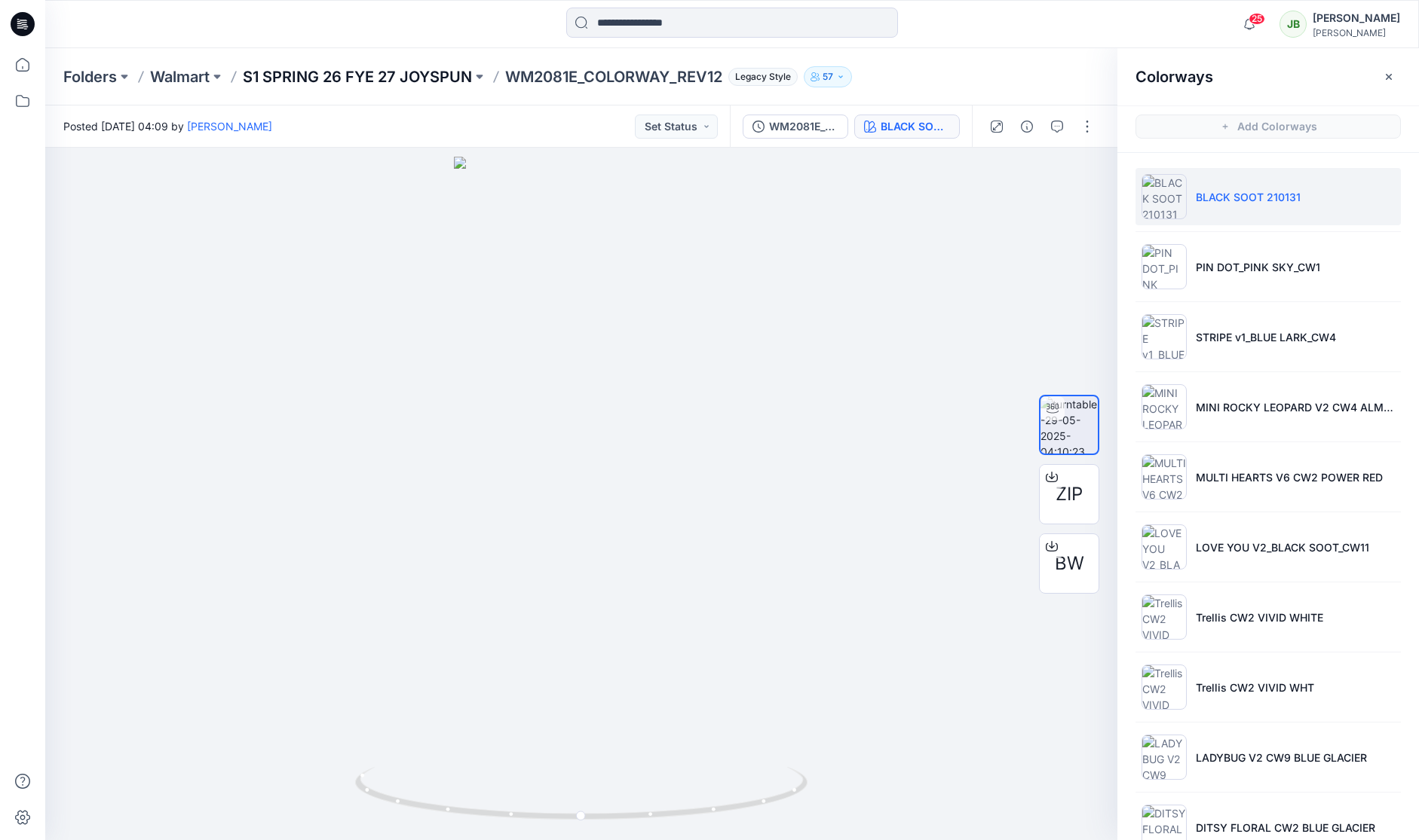
click at [403, 75] on p "S1 SPRING 26 FYE 27 JOYSPUN" at bounding box center [357, 77] width 229 height 21
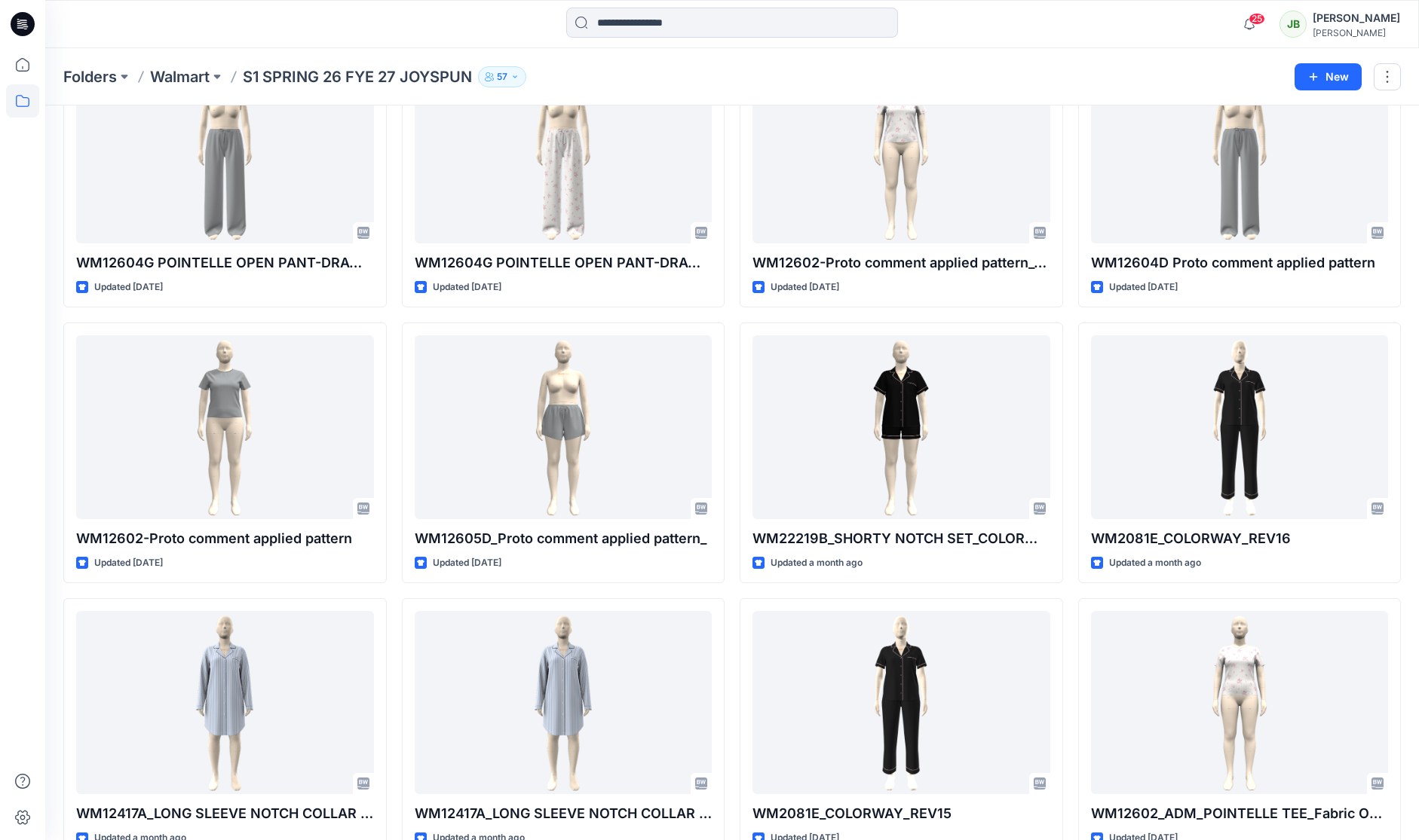
scroll to position [453, 0]
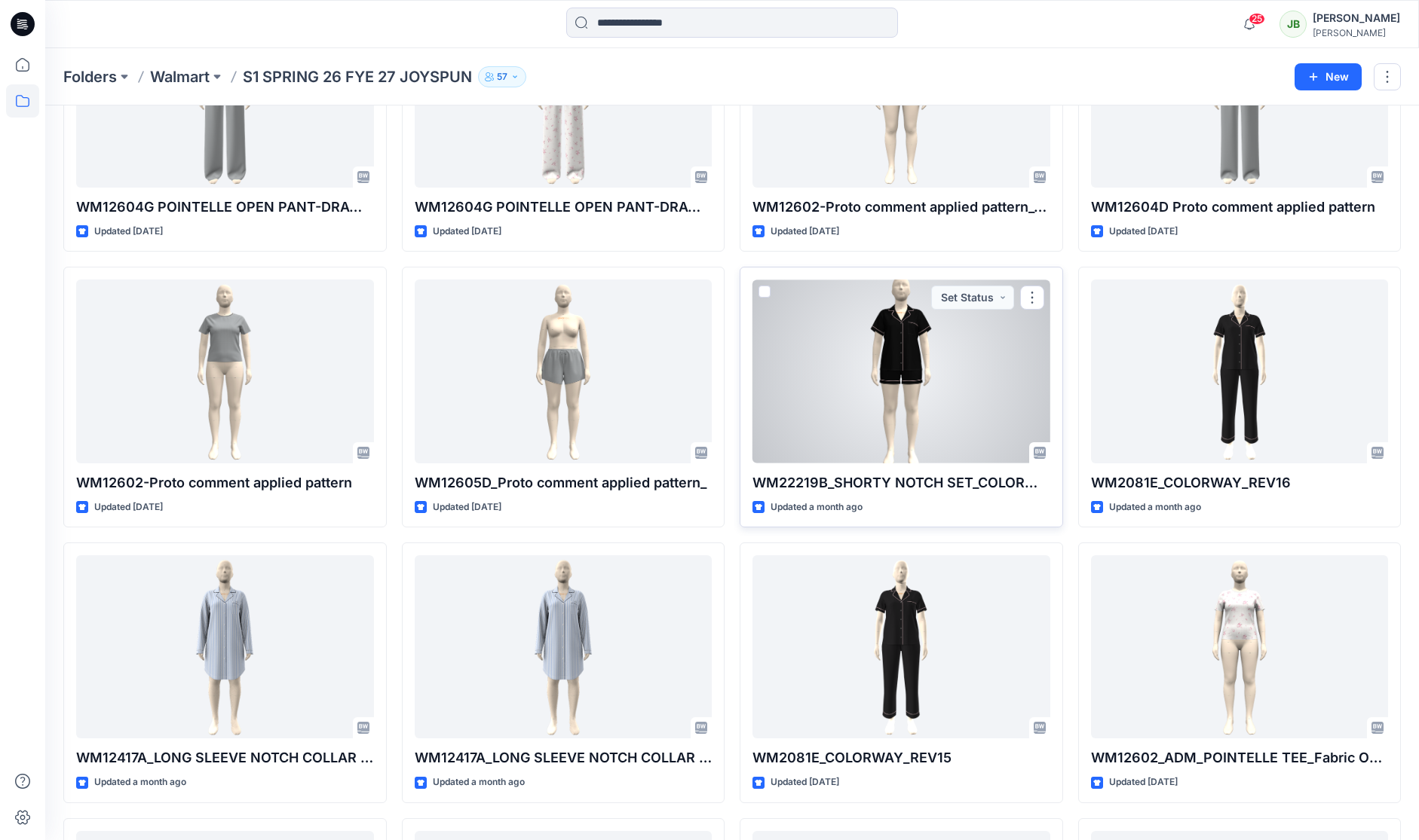
click at [858, 405] on div at bounding box center [902, 371] width 298 height 183
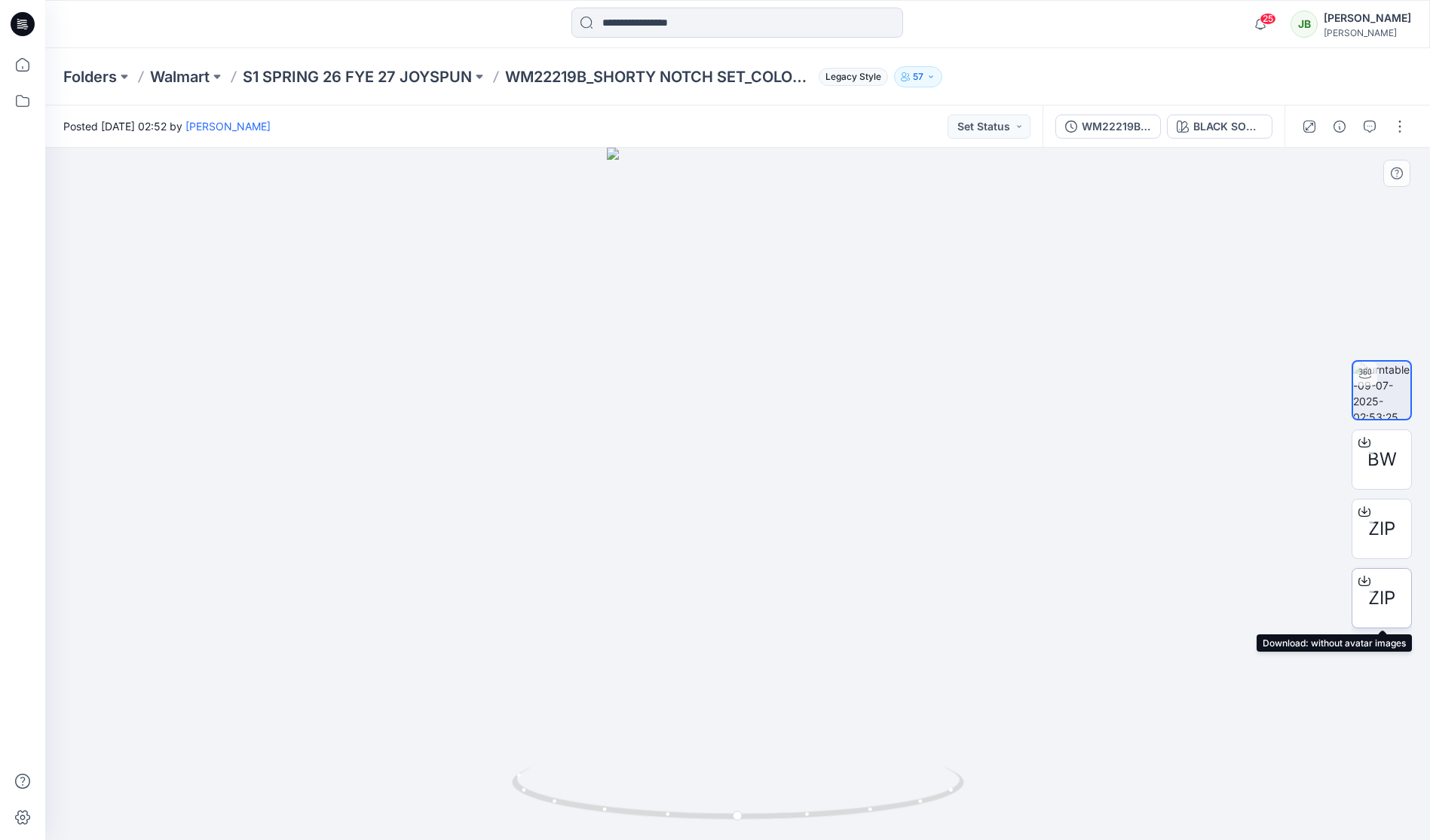
click at [1393, 592] on span "ZIP" at bounding box center [1382, 598] width 27 height 27
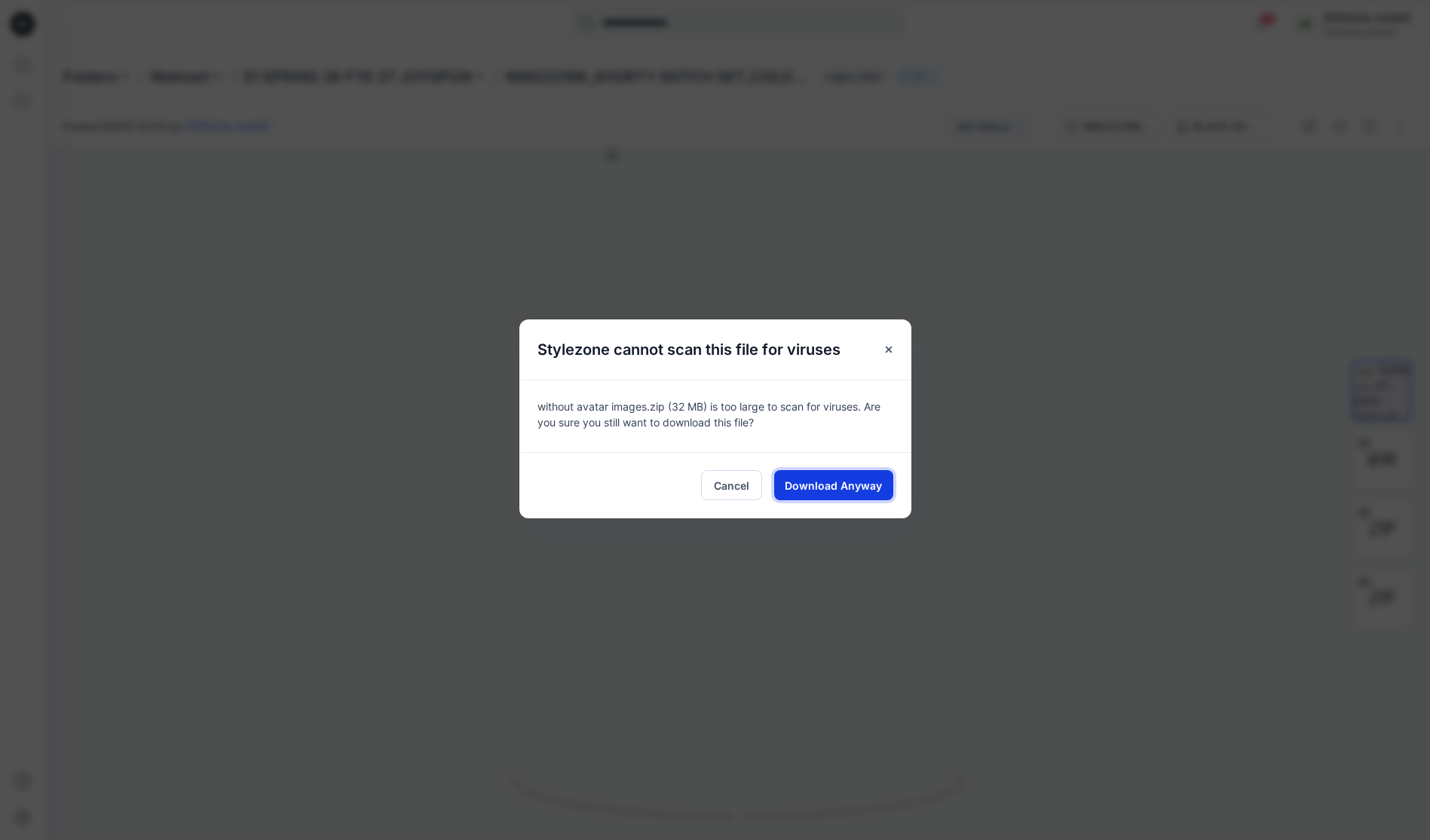
click at [851, 481] on span "Download Anyway" at bounding box center [833, 486] width 97 height 16
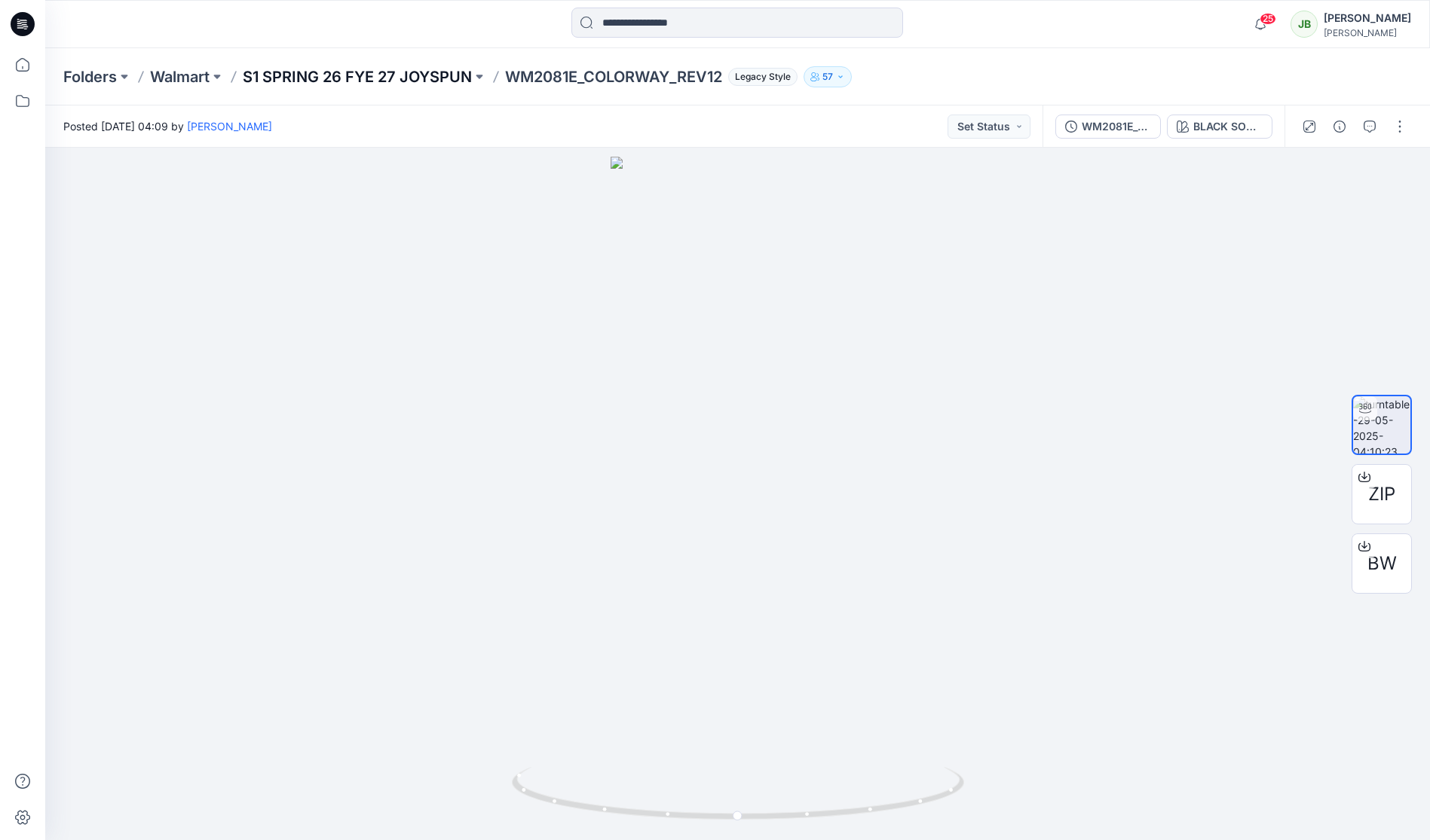
click at [426, 72] on p "S1 SPRING 26 FYE 27 JOYSPUN" at bounding box center [357, 77] width 229 height 21
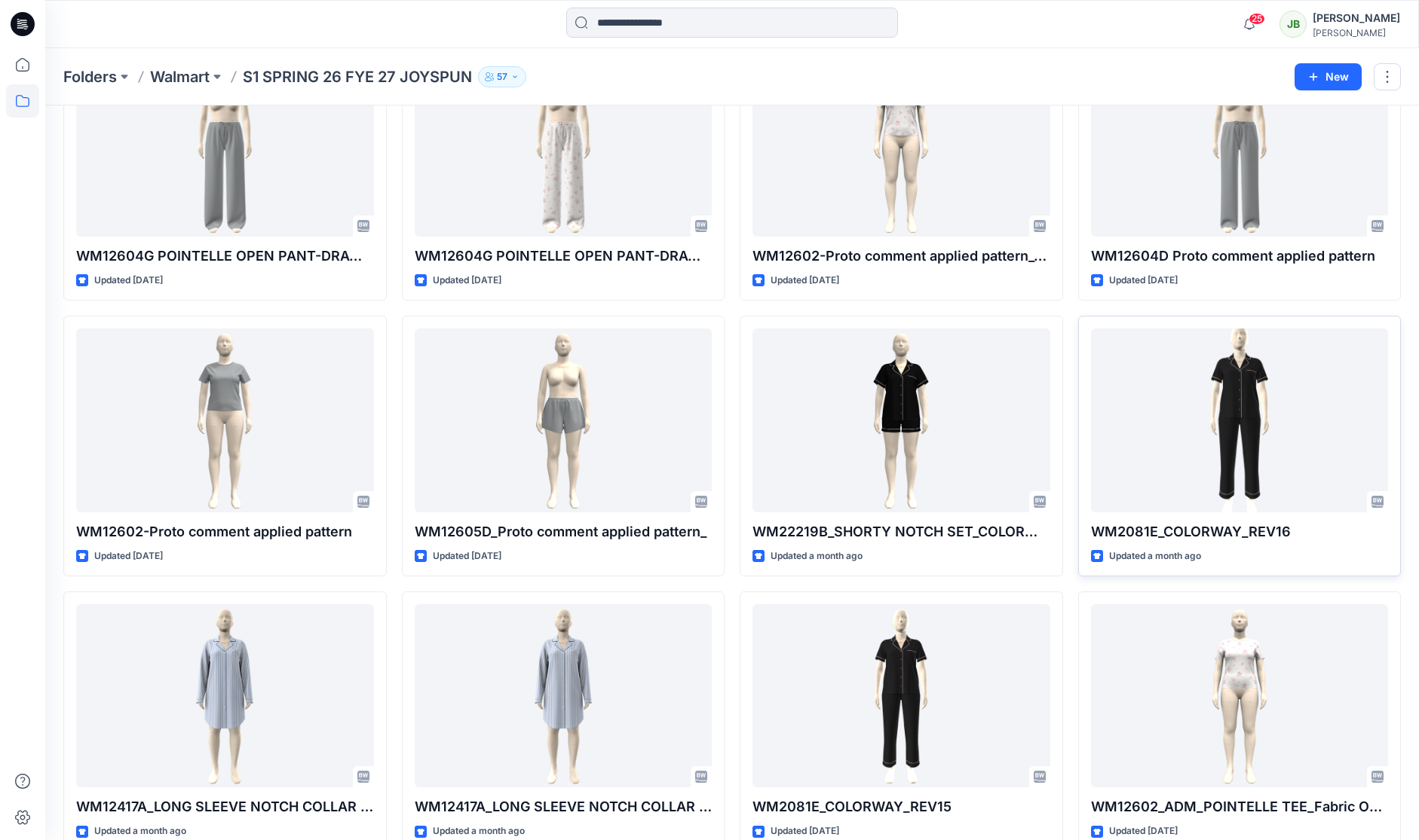
scroll to position [430, 0]
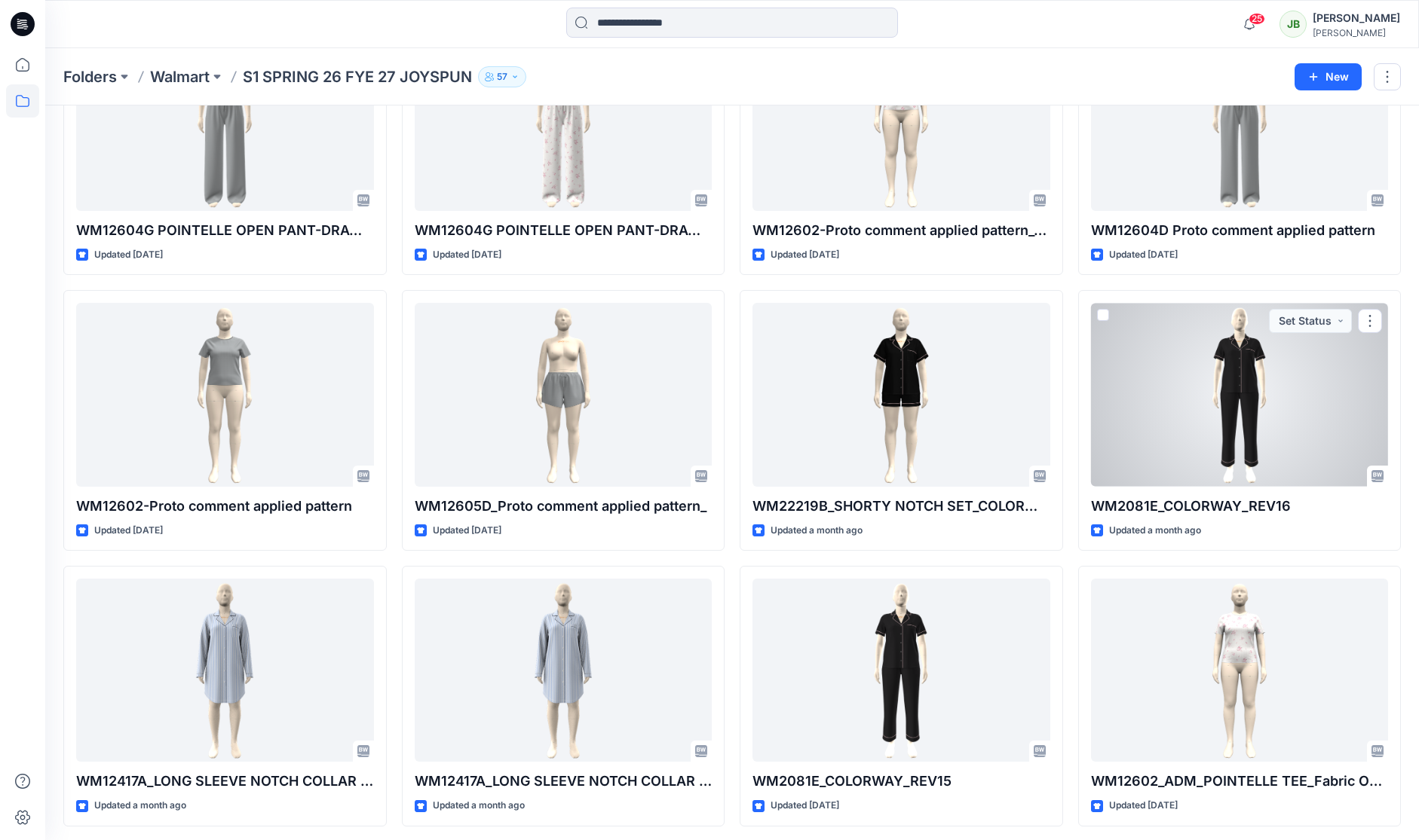
click at [1256, 358] on div at bounding box center [1240, 394] width 298 height 183
click at [1256, 358] on div "Folders Walmart S1 SPRING 26 FYE 27 JOYSPUN 57 New Styles WM12605J POINTELLE SH…" at bounding box center [732, 534] width 1374 height 1831
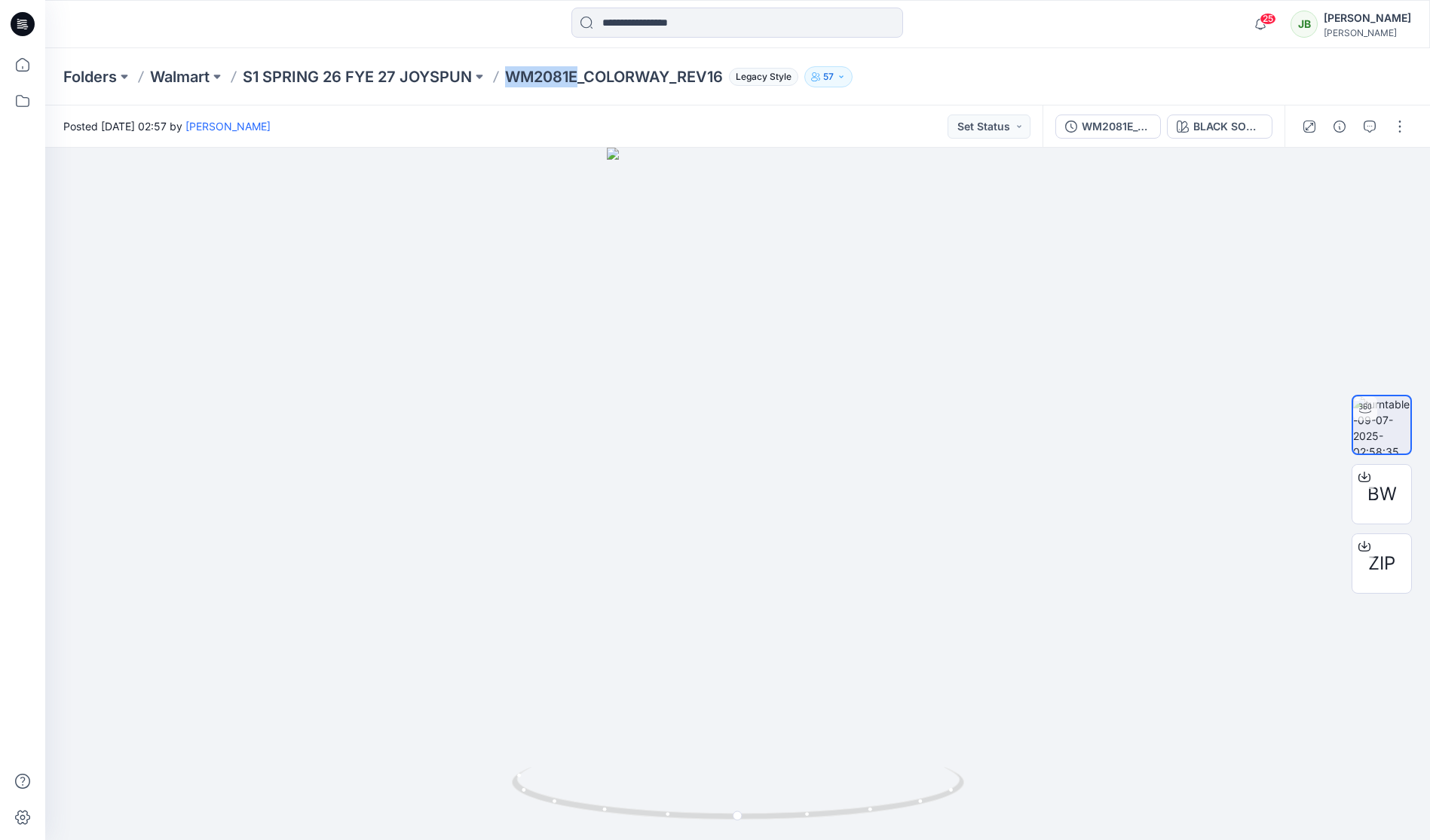
drag, startPoint x: 582, startPoint y: 80, endPoint x: 500, endPoint y: 84, distance: 82.1
click at [501, 84] on div "Folders Walmart S1 SPRING 26 FYE 27 JOYSPUN WM2081E_COLORWAY_REV16 Legacy Style…" at bounding box center [679, 77] width 1231 height 21
copy p "WM2081E"
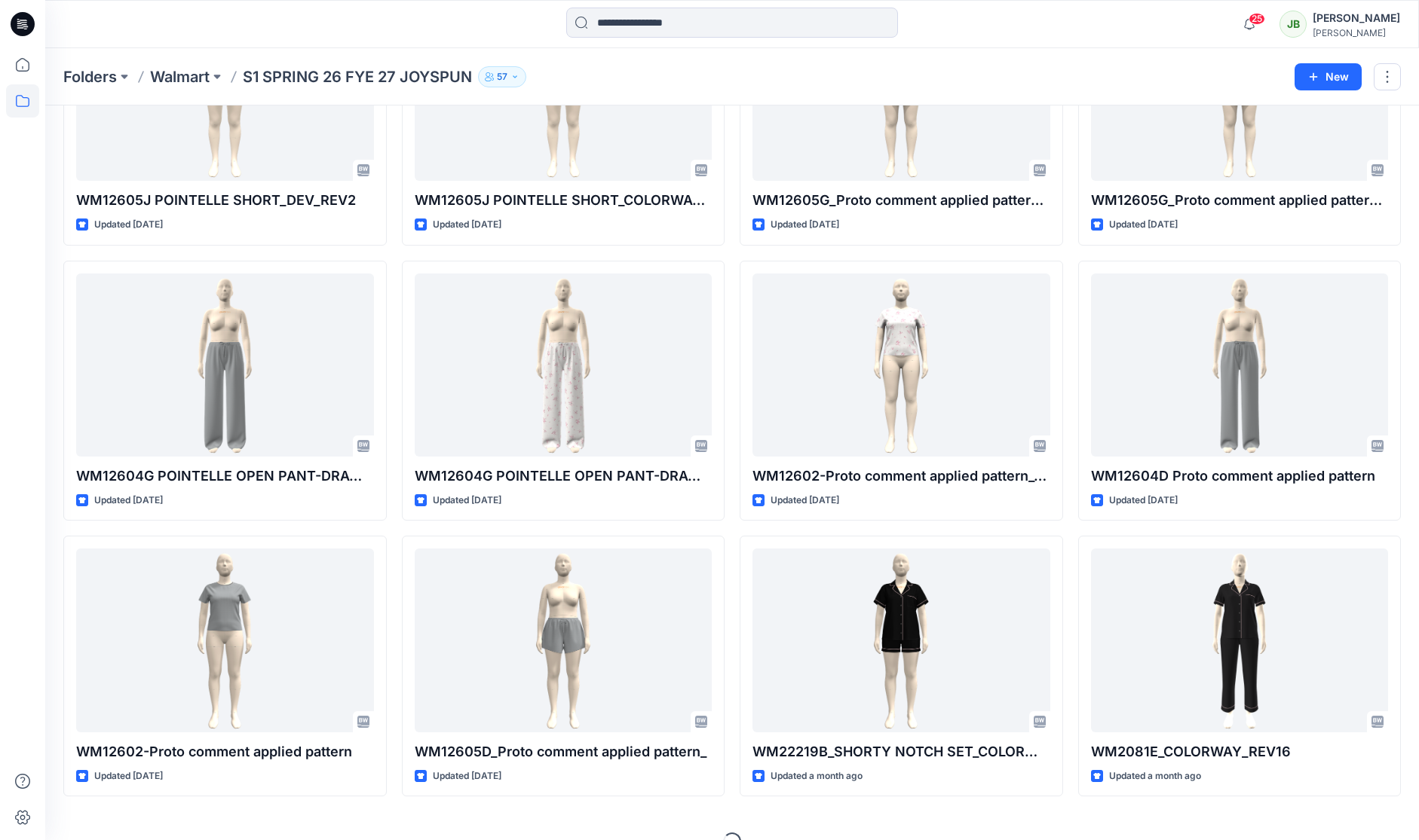
scroll to position [213, 0]
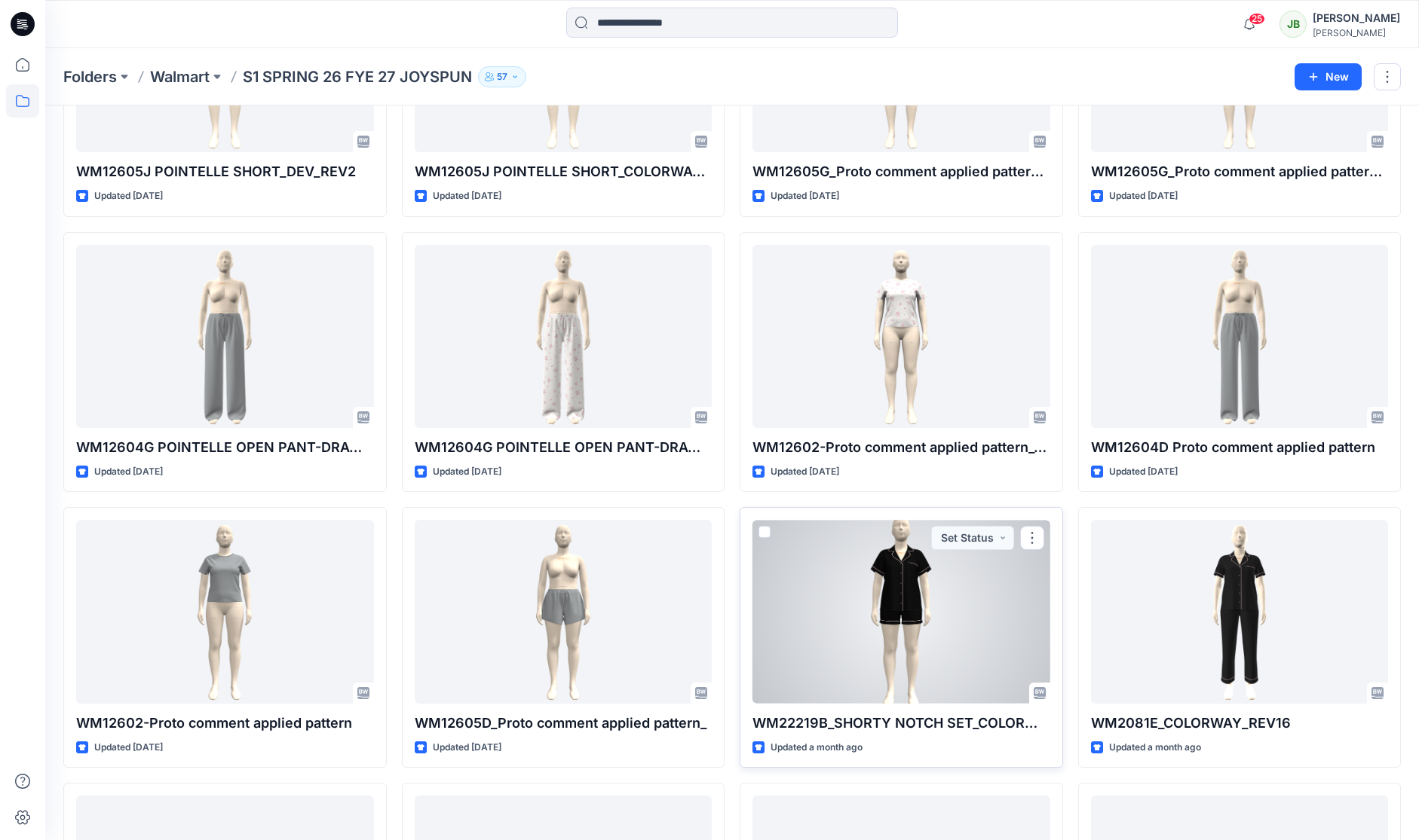
click at [888, 601] on div at bounding box center [902, 612] width 298 height 183
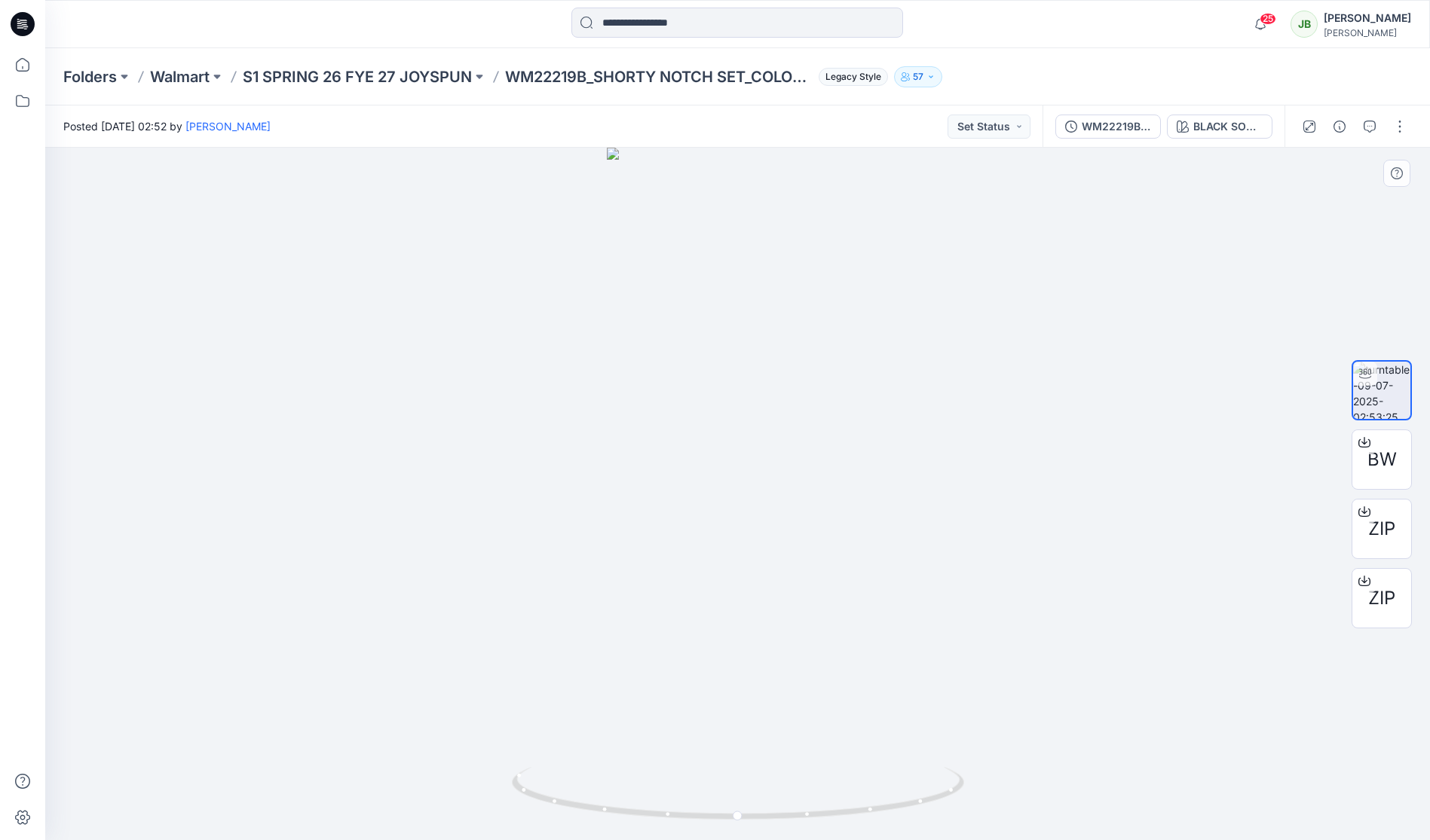
click at [500, 382] on div at bounding box center [737, 494] width 1385 height 692
